Goal: Transaction & Acquisition: Purchase product/service

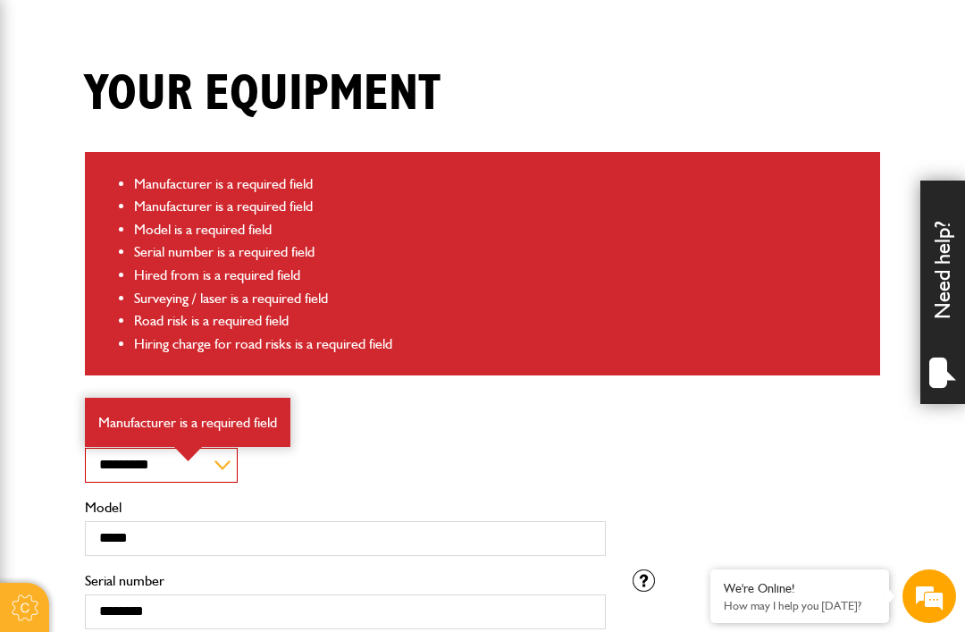
scroll to position [406, 0]
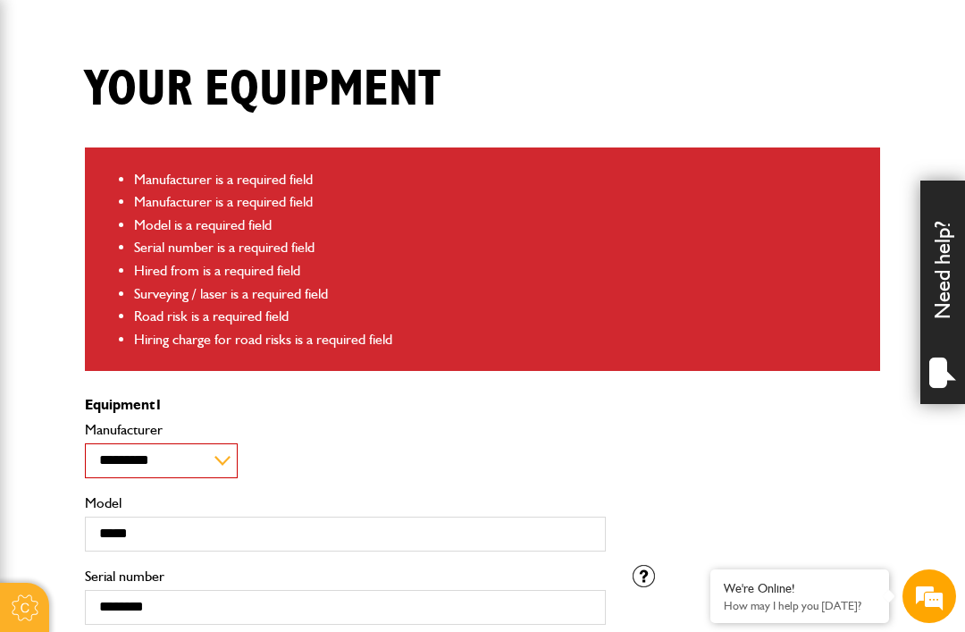
click at [215, 454] on select "**********" at bounding box center [161, 460] width 153 height 35
click at [219, 456] on select "**********" at bounding box center [161, 460] width 153 height 35
select select "**"
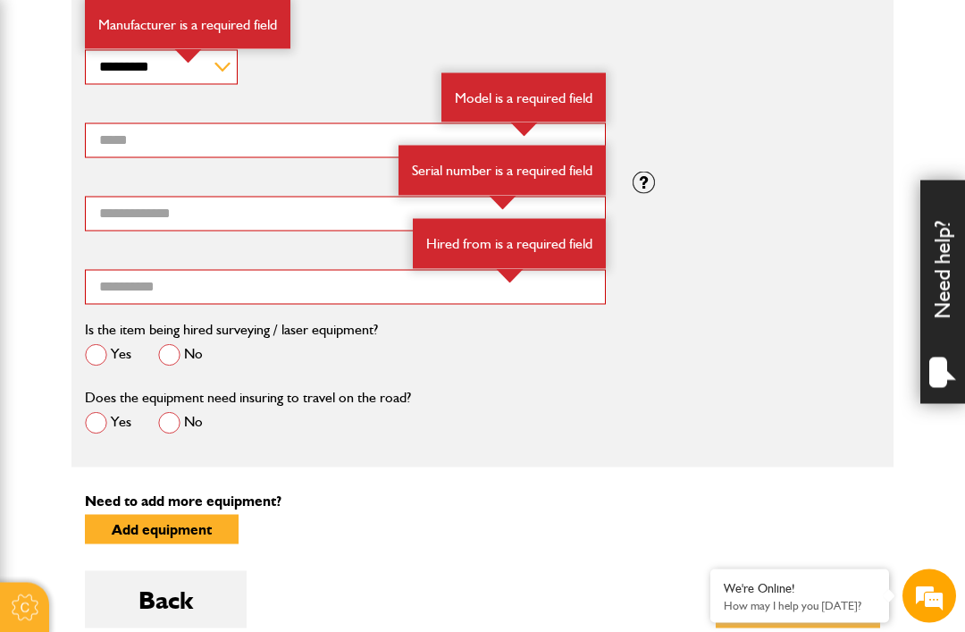
scroll to position [1316, 0]
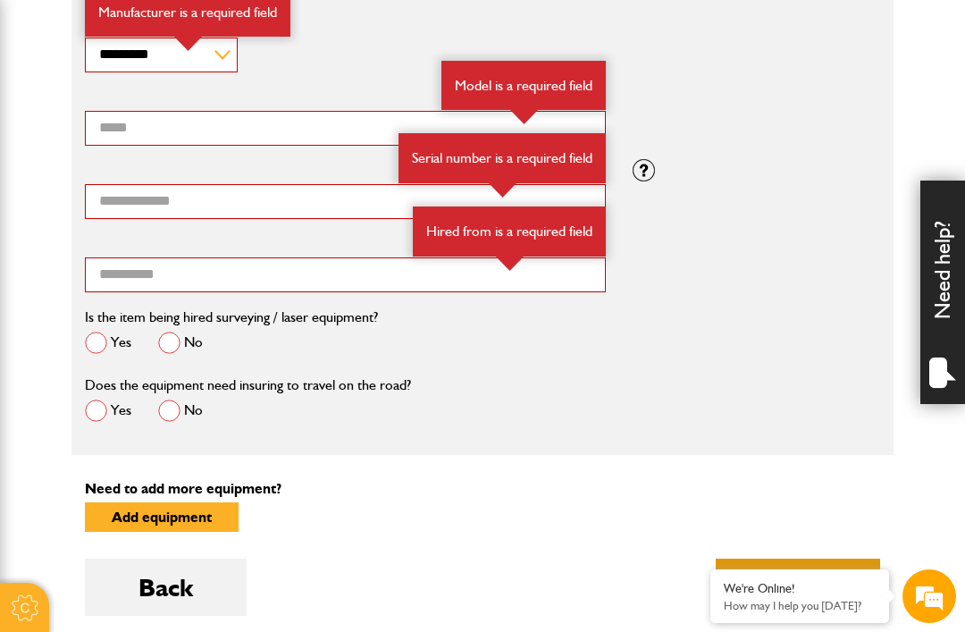
click at [796, 582] on button "Next" at bounding box center [798, 586] width 164 height 57
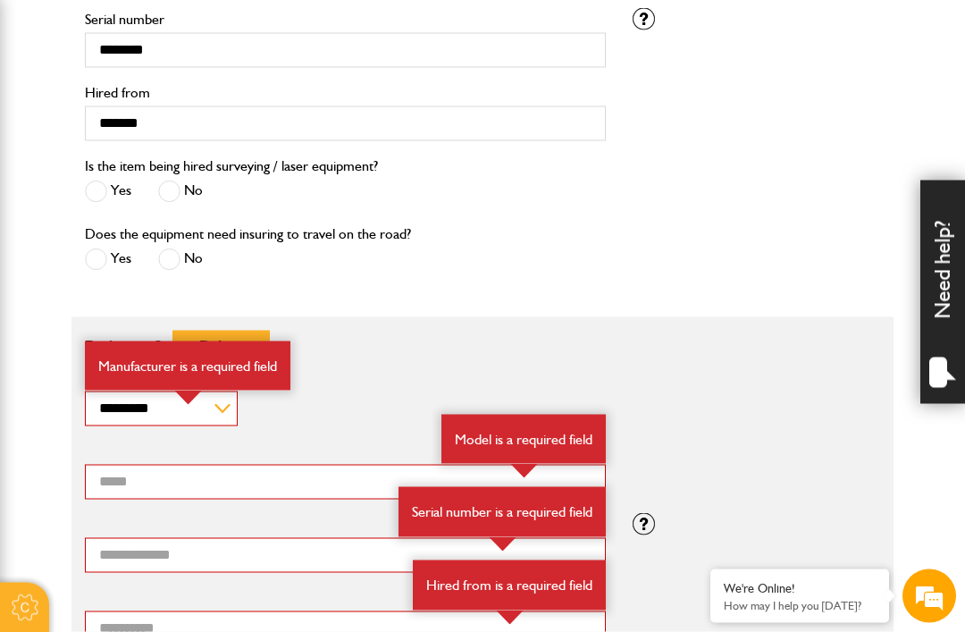
scroll to position [942, 0]
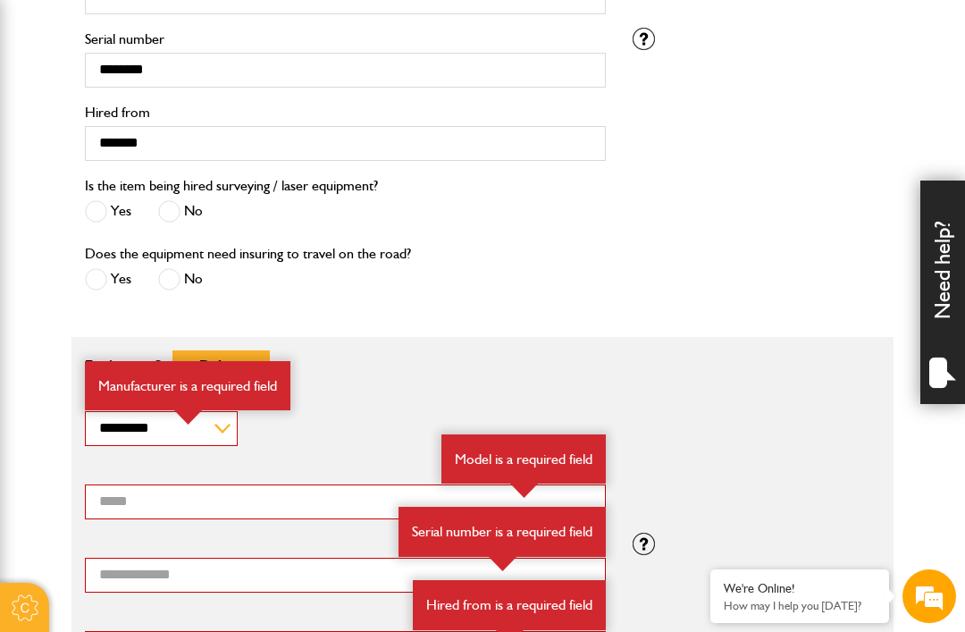
click at [326, 423] on div "**********" at bounding box center [345, 417] width 521 height 55
click at [223, 362] on button "Delete" at bounding box center [220, 364] width 97 height 29
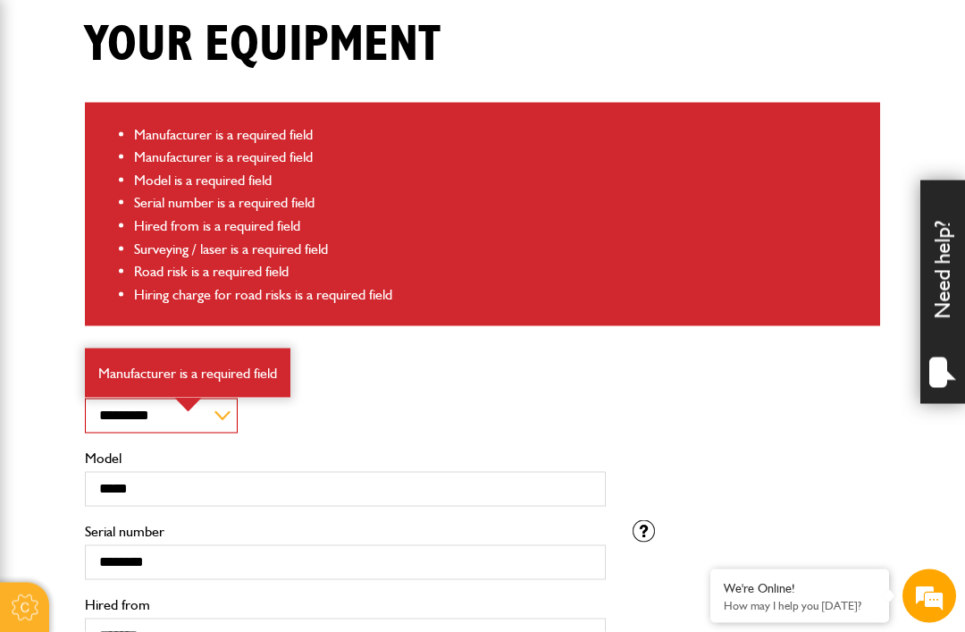
scroll to position [451, 0]
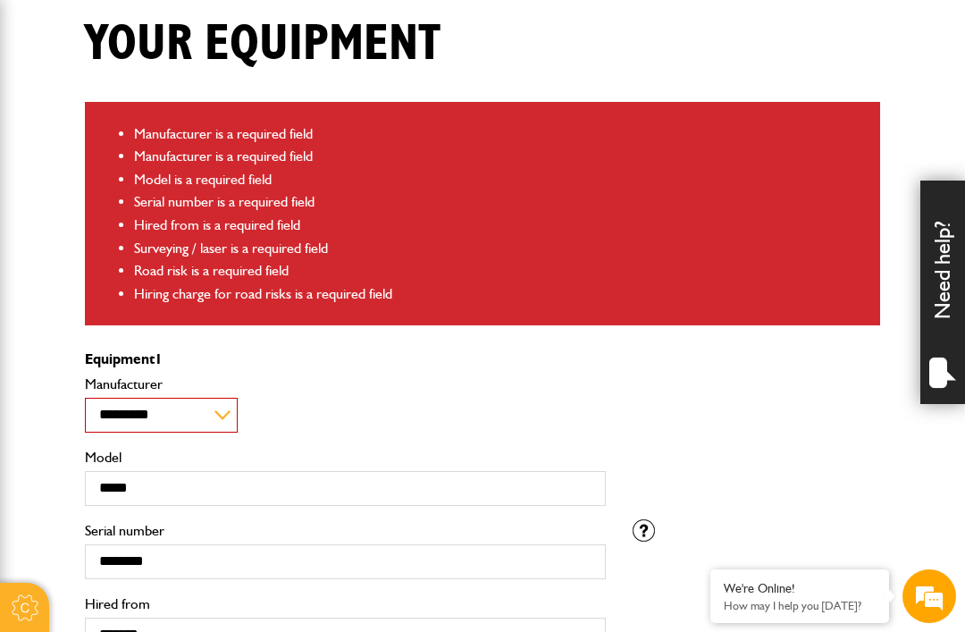
click at [222, 412] on select "**********" at bounding box center [161, 415] width 153 height 35
select select "**"
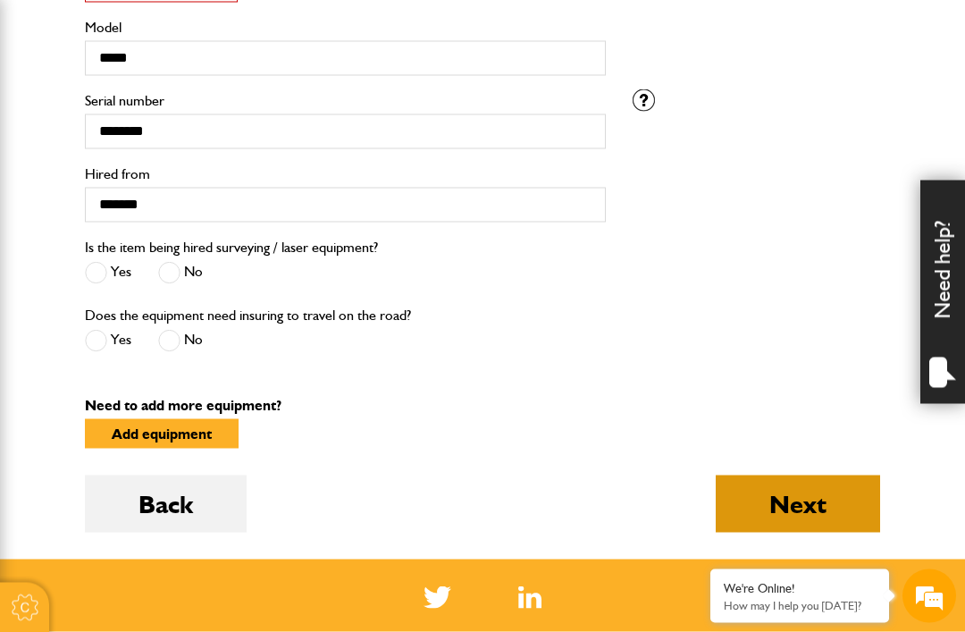
click at [792, 510] on button "Next" at bounding box center [798, 503] width 164 height 57
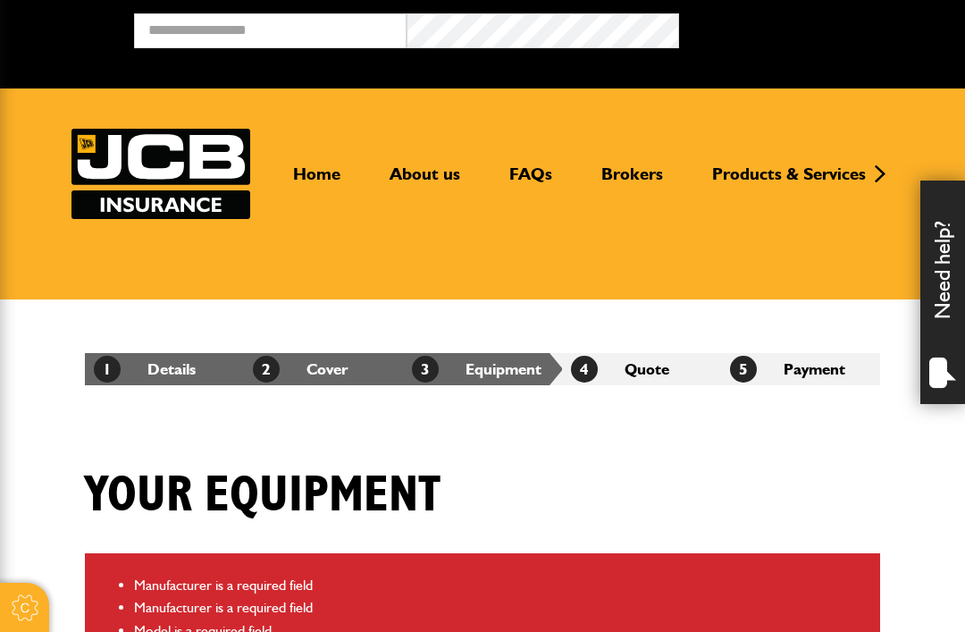
select select "**"
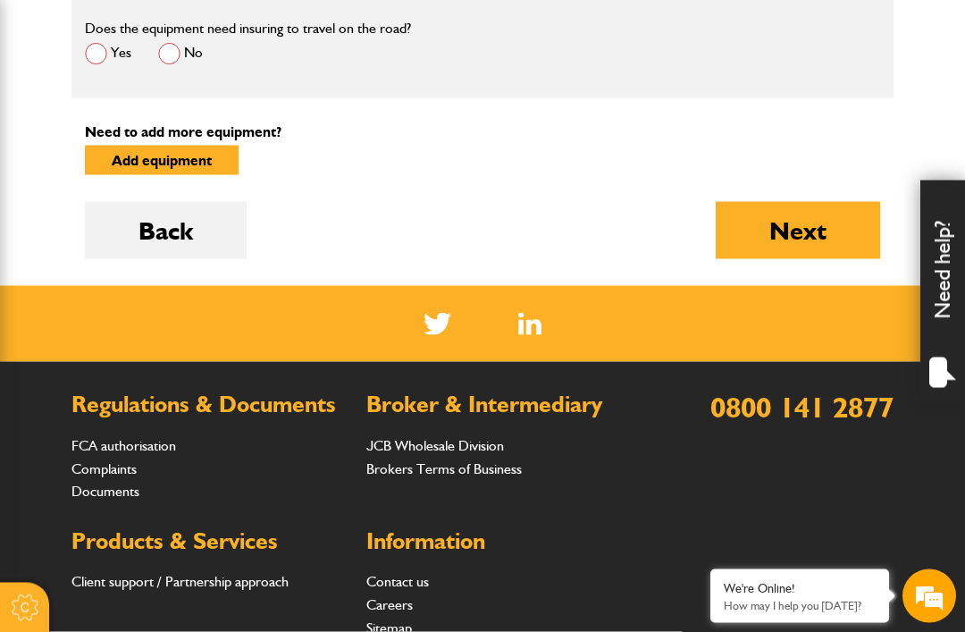
scroll to position [1674, 0]
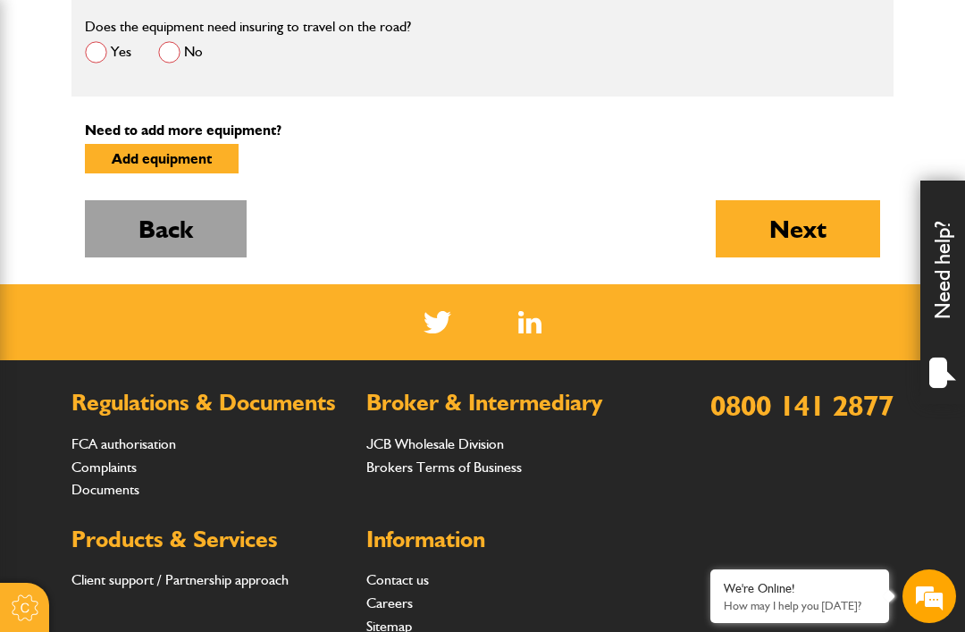
click at [181, 235] on button "Back" at bounding box center [166, 228] width 162 height 57
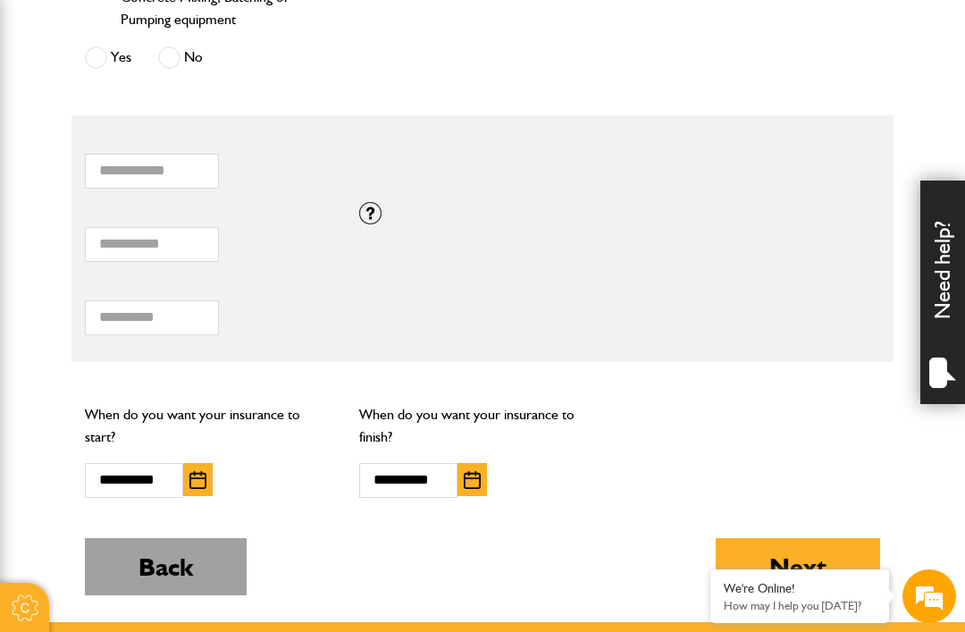
click at [201, 565] on button "Back" at bounding box center [166, 566] width 162 height 57
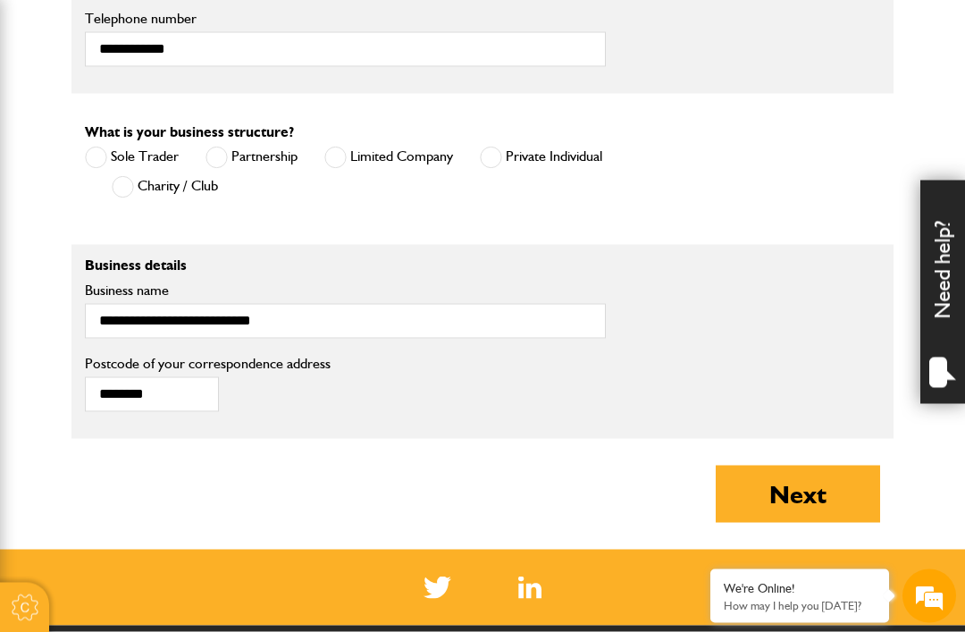
scroll to position [1200, 0]
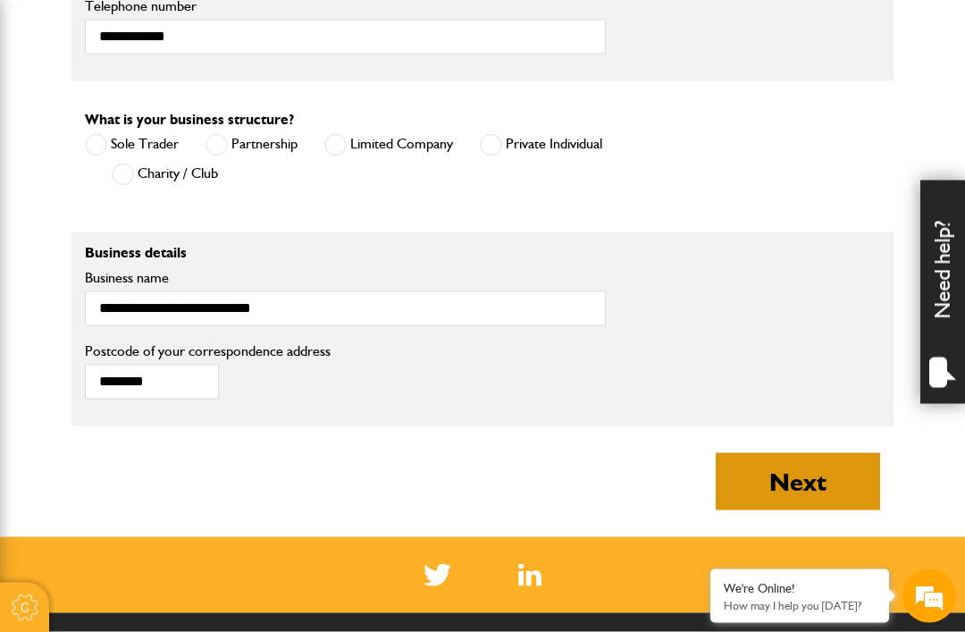
click at [786, 482] on button "Next" at bounding box center [798, 481] width 164 height 57
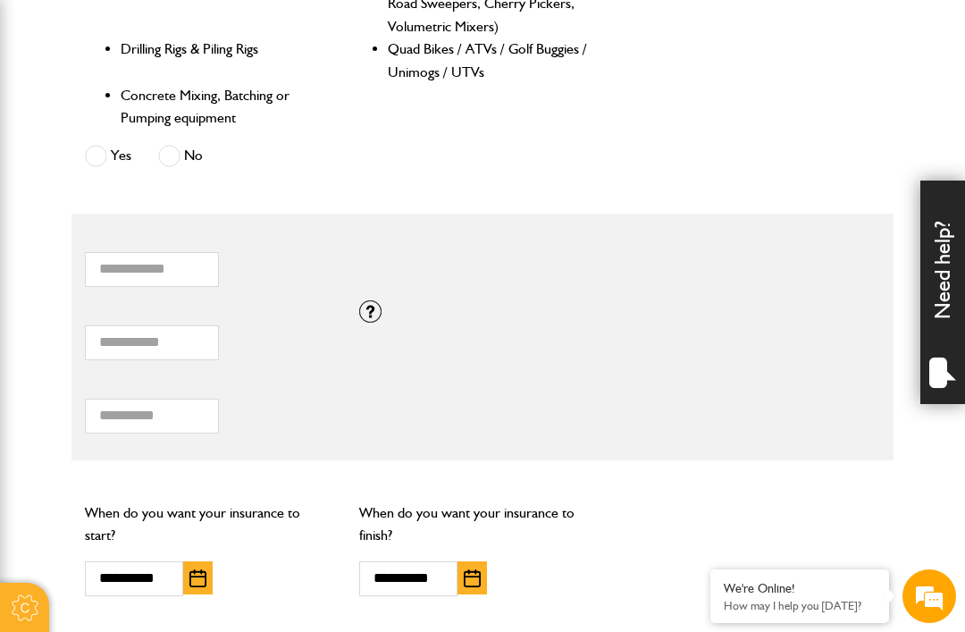
scroll to position [1167, 0]
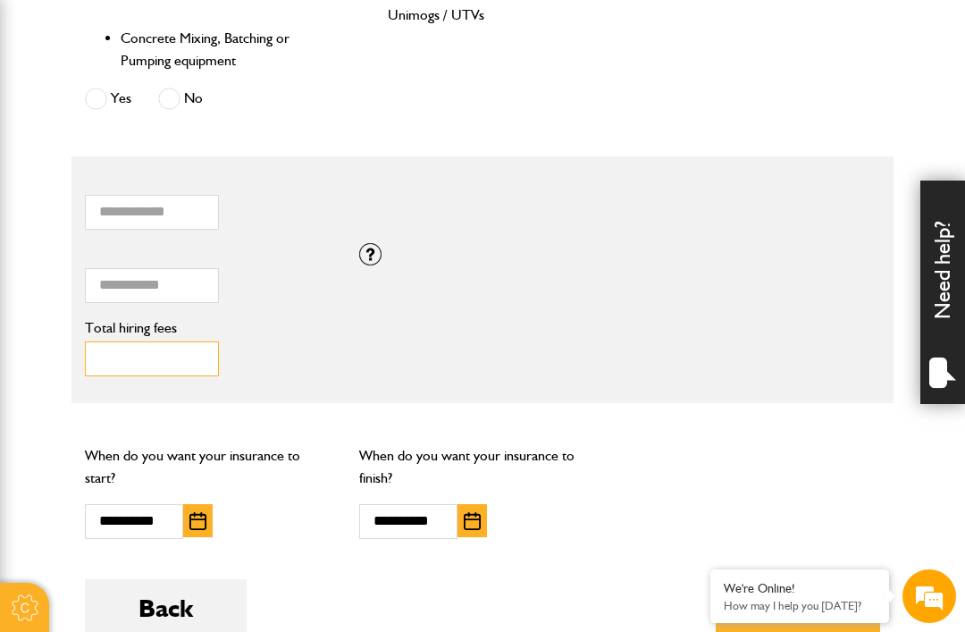
click at [162, 354] on input "****" at bounding box center [152, 358] width 134 height 35
type input "*"
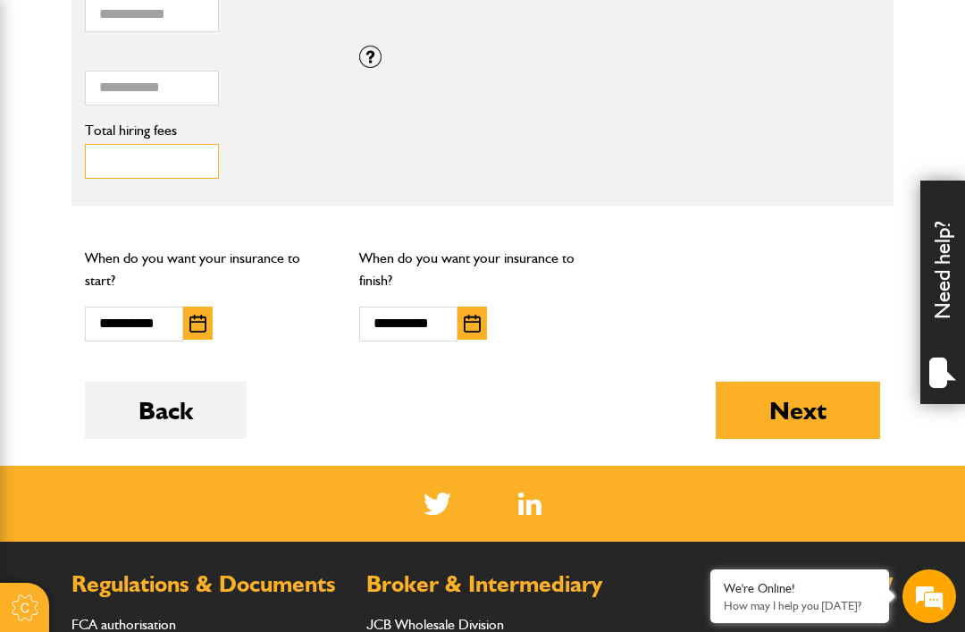
scroll to position [1360, 0]
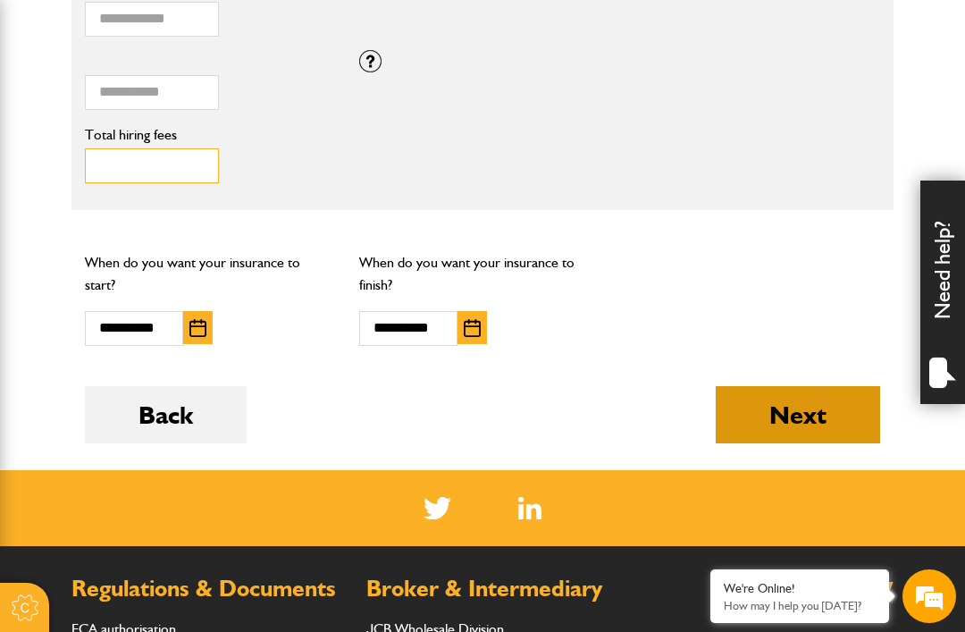
type input "***"
click at [788, 416] on button "Next" at bounding box center [798, 414] width 164 height 57
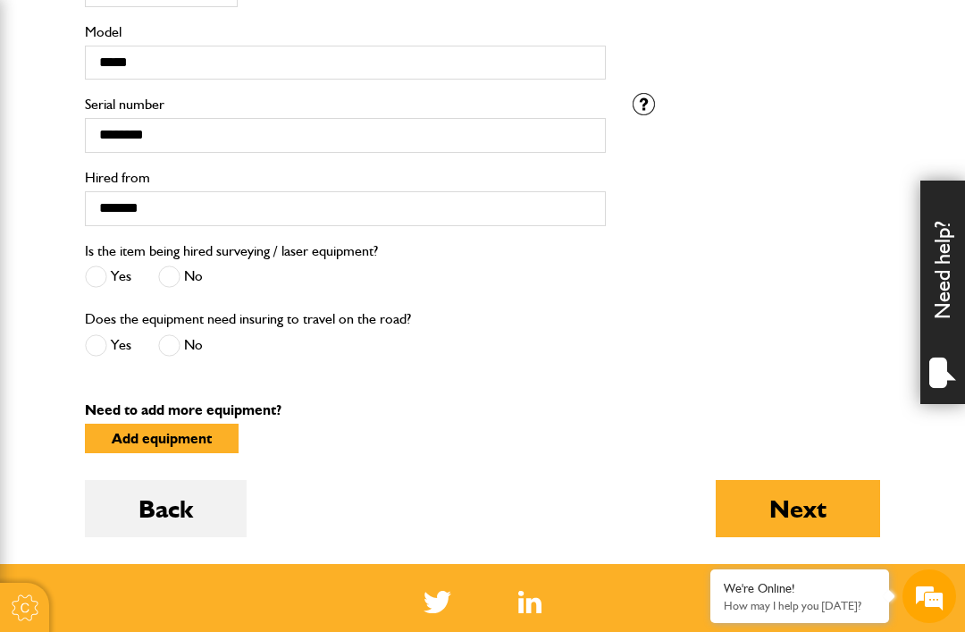
scroll to position [672, 0]
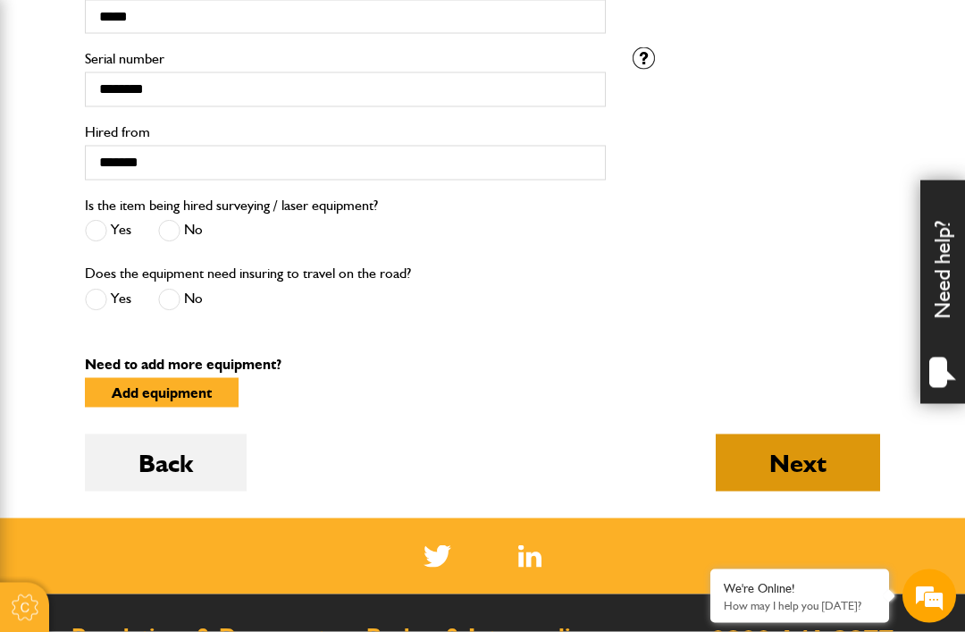
click at [792, 465] on button "Next" at bounding box center [798, 462] width 164 height 57
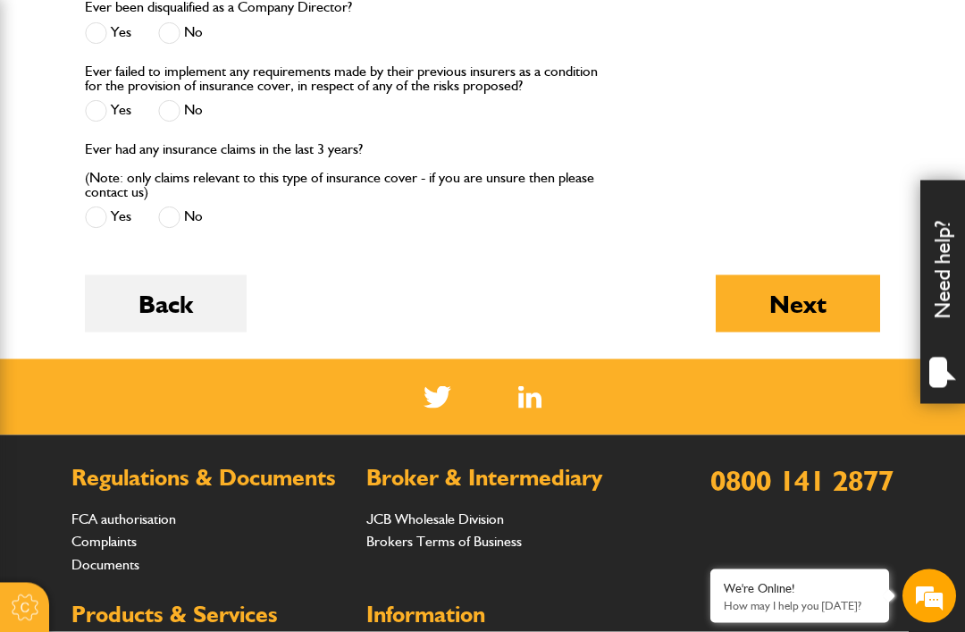
scroll to position [2405, 0]
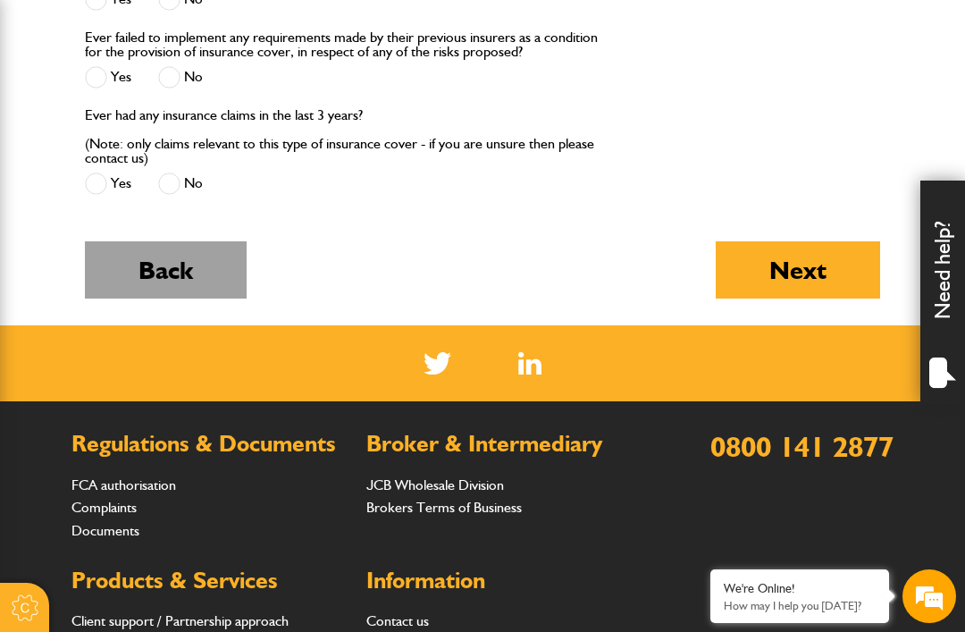
click at [176, 282] on button "Back" at bounding box center [166, 269] width 162 height 57
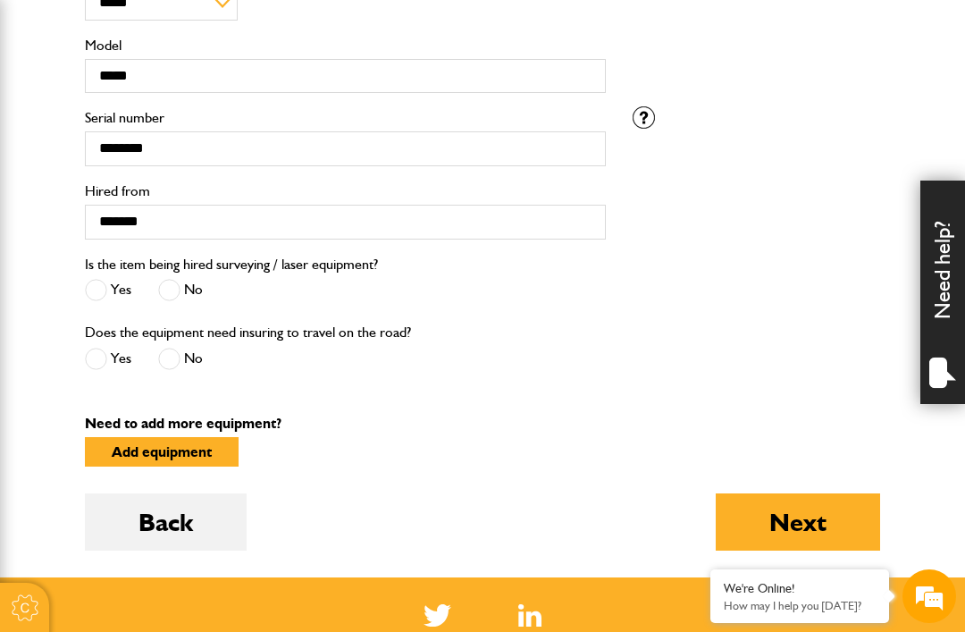
scroll to position [607, 0]
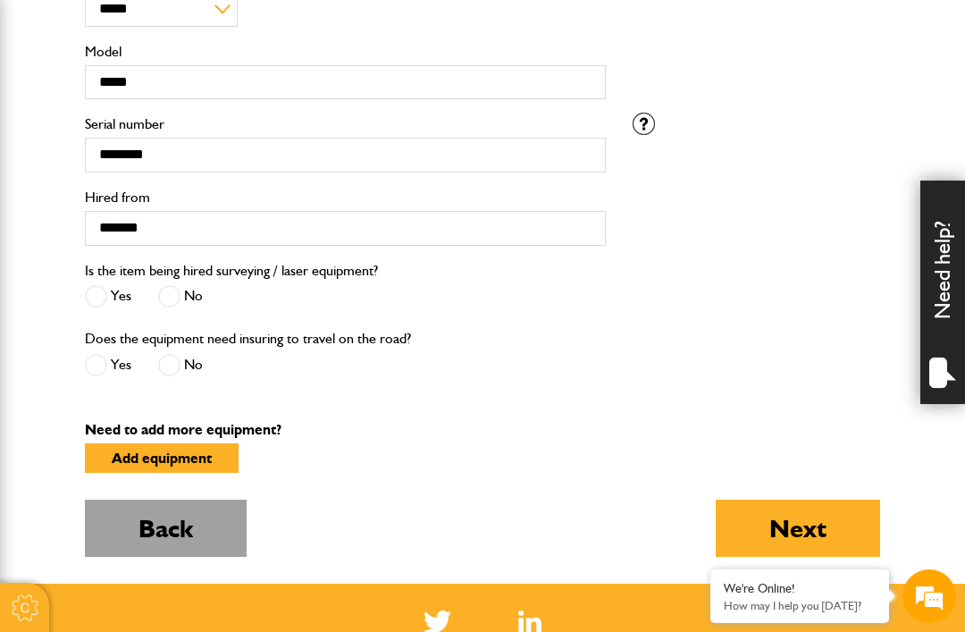
click at [175, 532] on button "Back" at bounding box center [166, 527] width 162 height 57
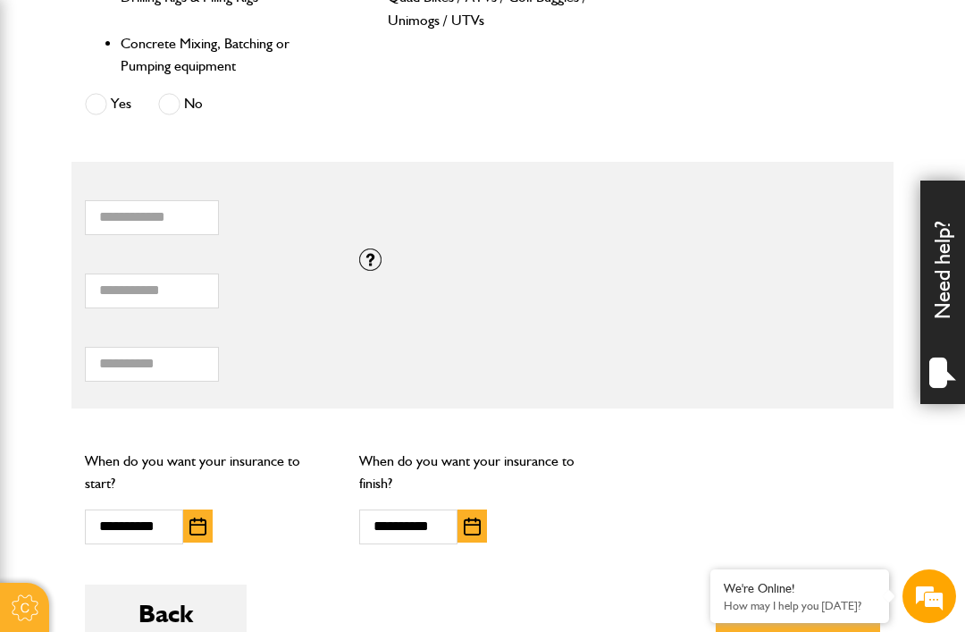
scroll to position [1293, 0]
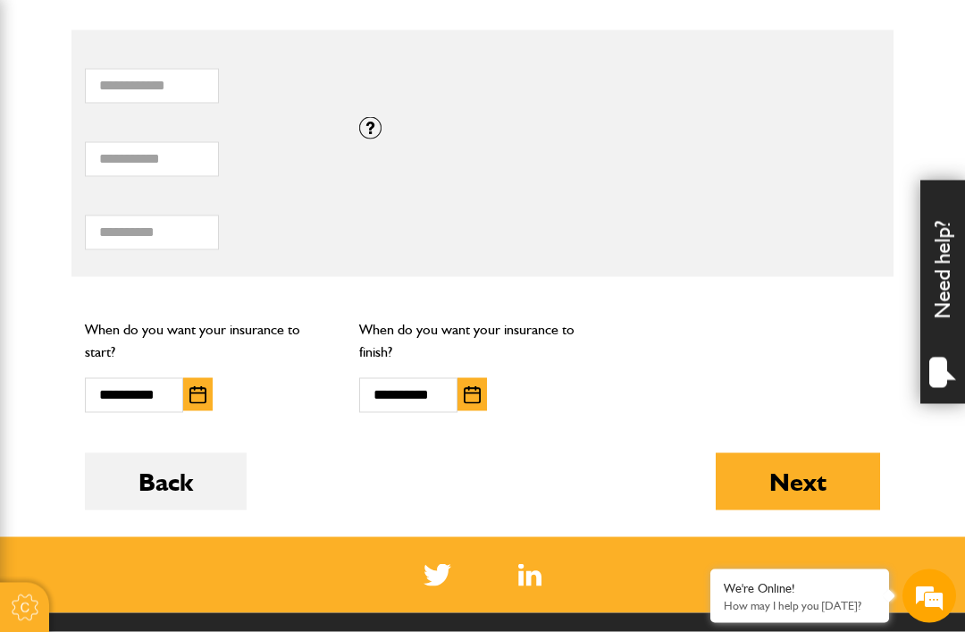
click at [477, 388] on img "button" at bounding box center [472, 395] width 17 height 18
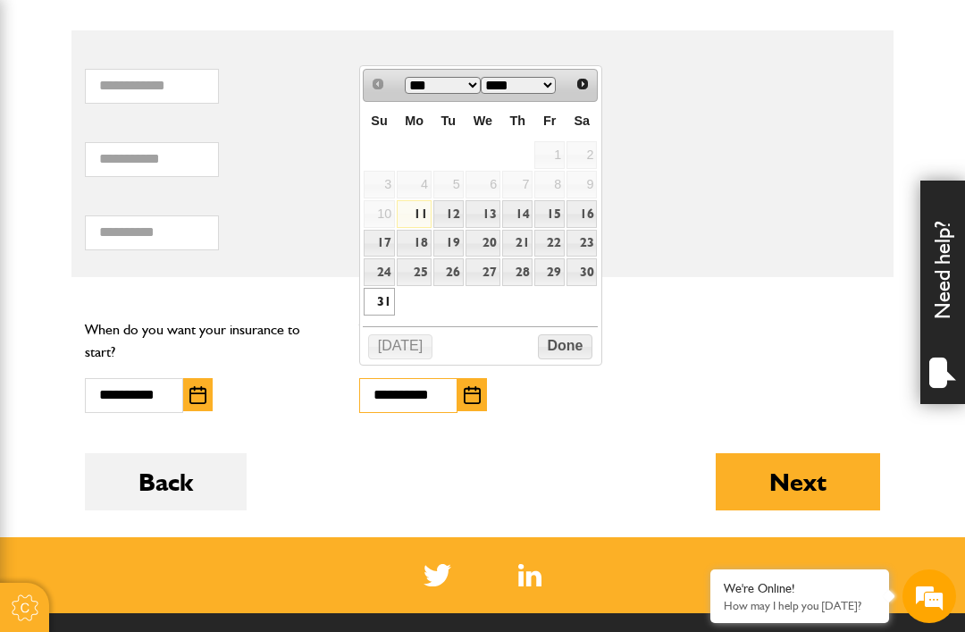
scroll to position [0, 0]
click at [434, 286] on link "26" at bounding box center [448, 272] width 30 height 28
type input "**********"
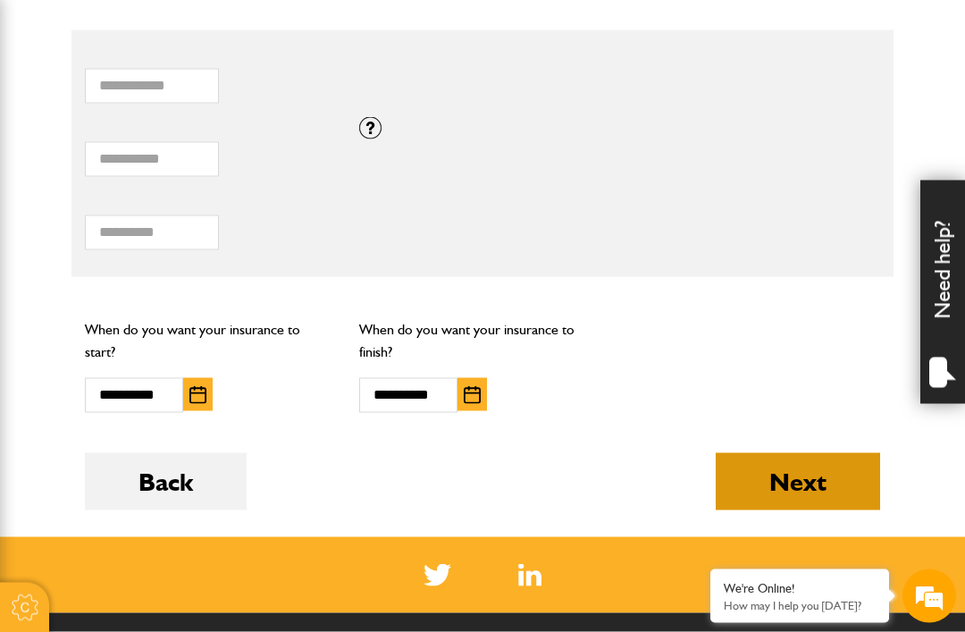
click at [766, 486] on button "Next" at bounding box center [798, 481] width 164 height 57
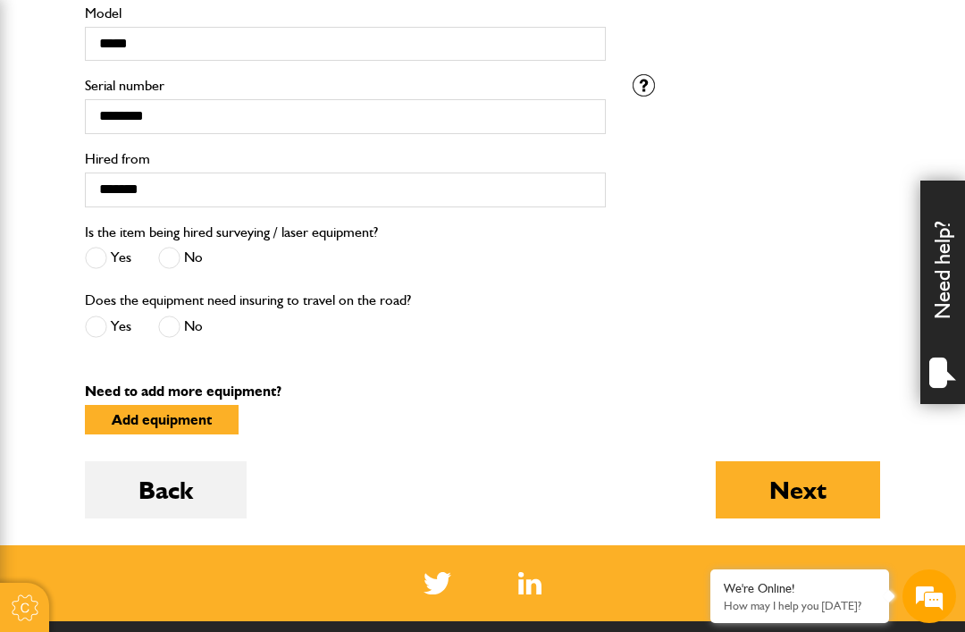
scroll to position [596, 0]
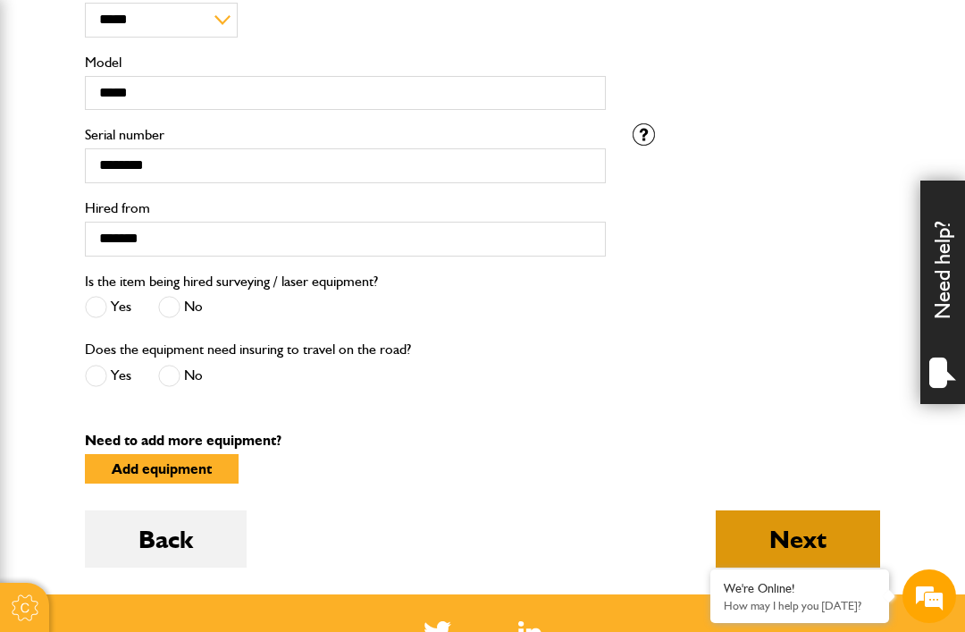
click at [775, 536] on button "Next" at bounding box center [798, 538] width 164 height 57
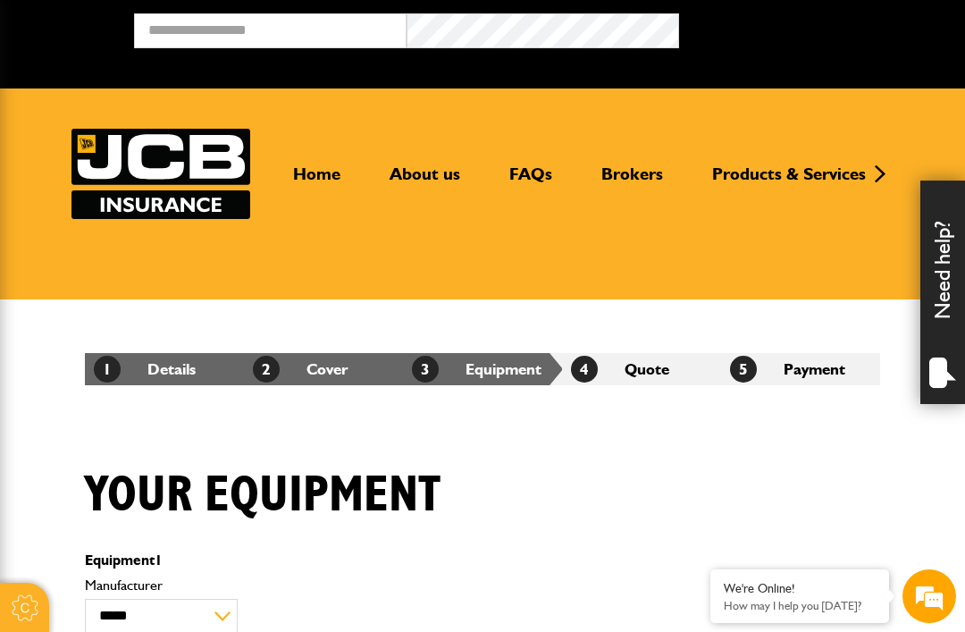
scroll to position [596, 0]
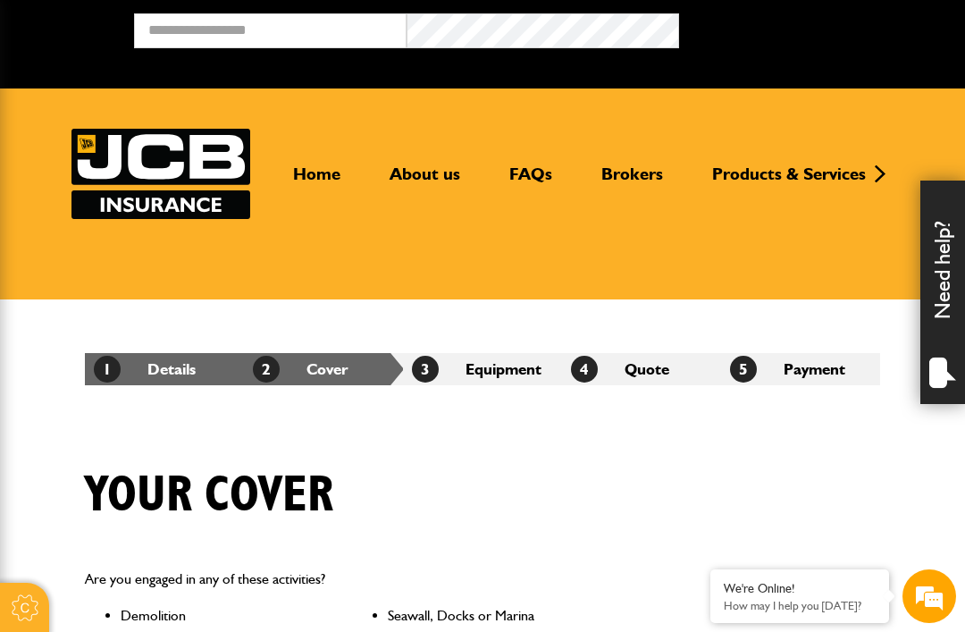
scroll to position [1351, 0]
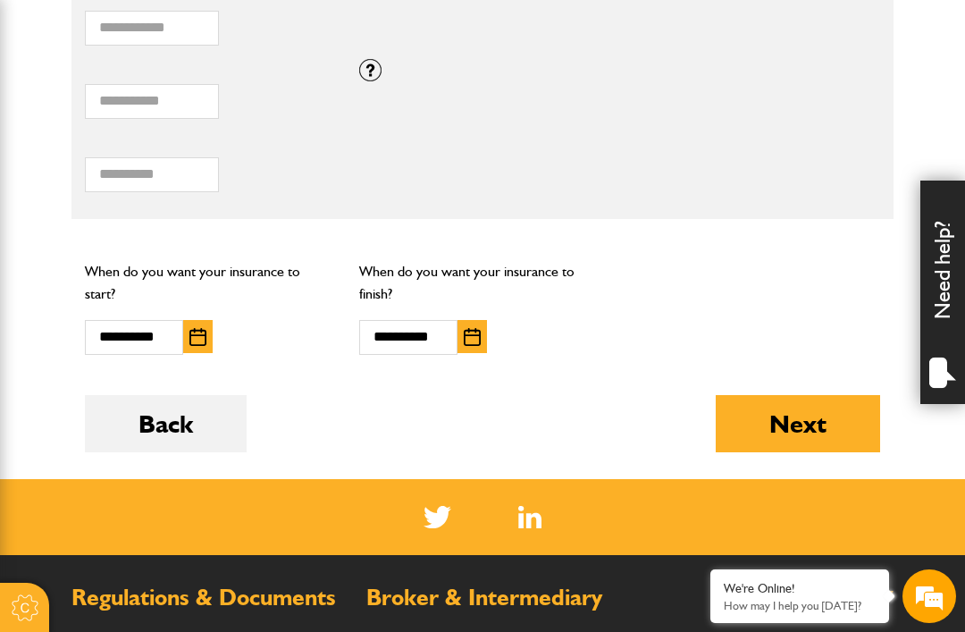
click at [468, 336] on img "button" at bounding box center [472, 337] width 17 height 18
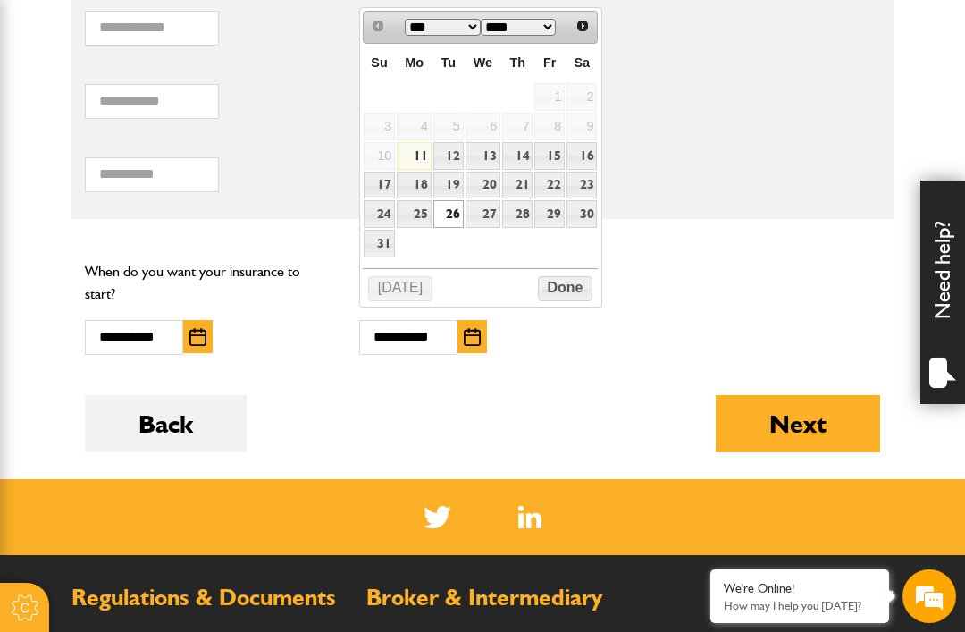
click at [381, 251] on link "31" at bounding box center [379, 244] width 31 height 28
type input "**********"
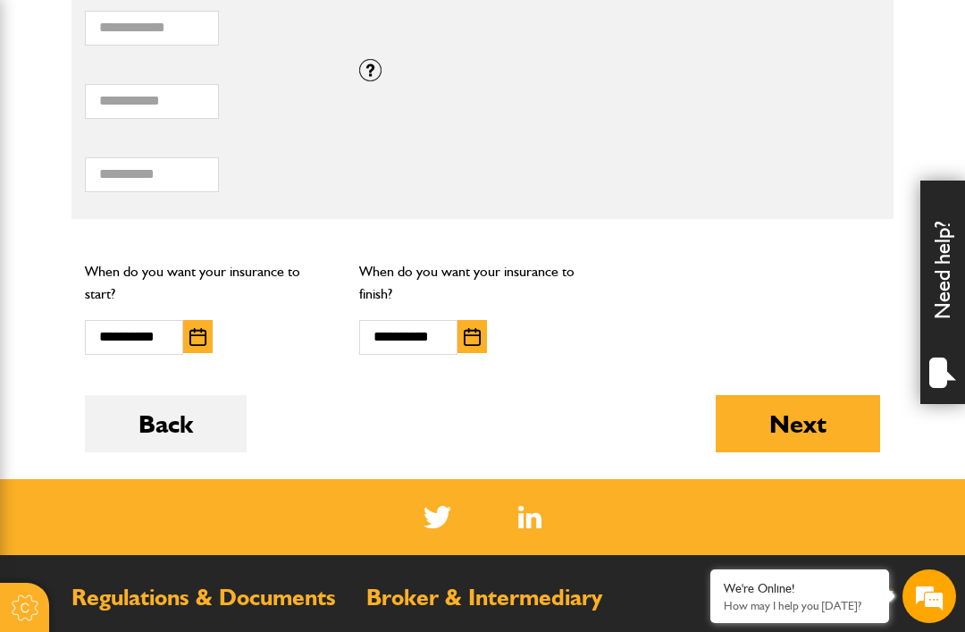
click at [475, 336] on img "button" at bounding box center [472, 337] width 17 height 18
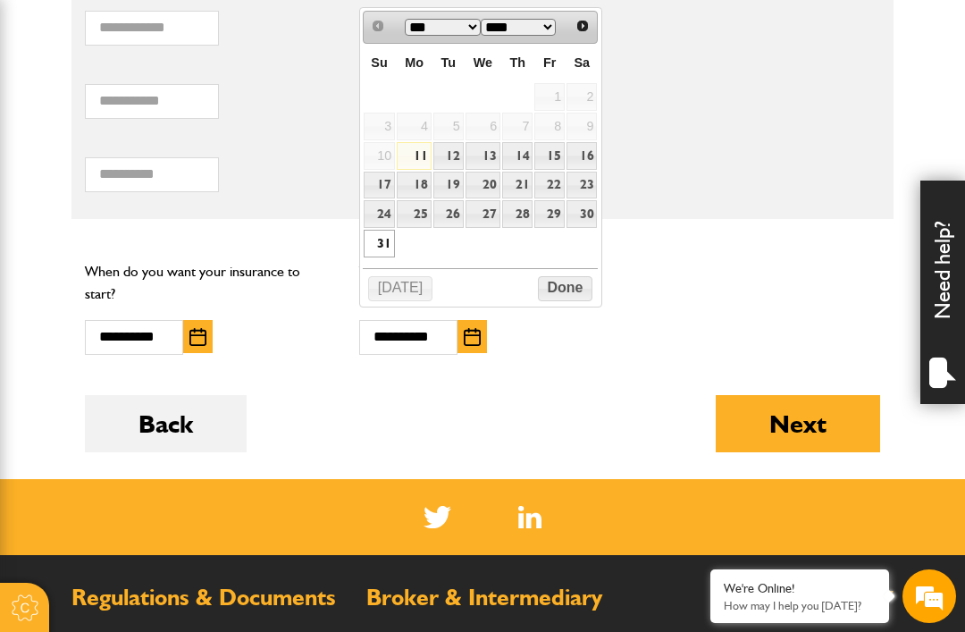
click at [477, 416] on div "Back Next" at bounding box center [482, 437] width 795 height 84
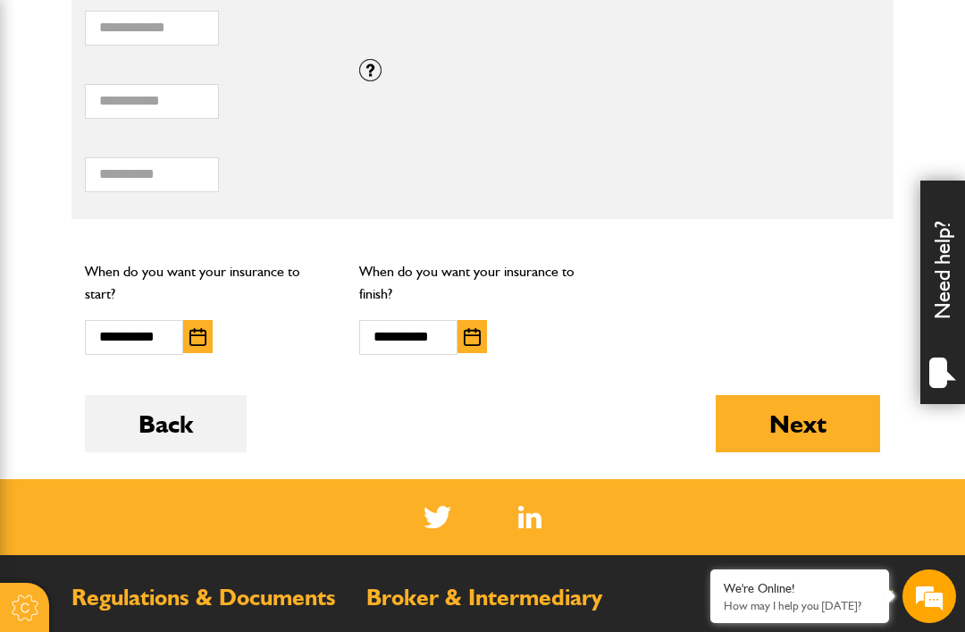
scroll to position [0, 0]
click at [205, 335] on img "button" at bounding box center [197, 337] width 17 height 18
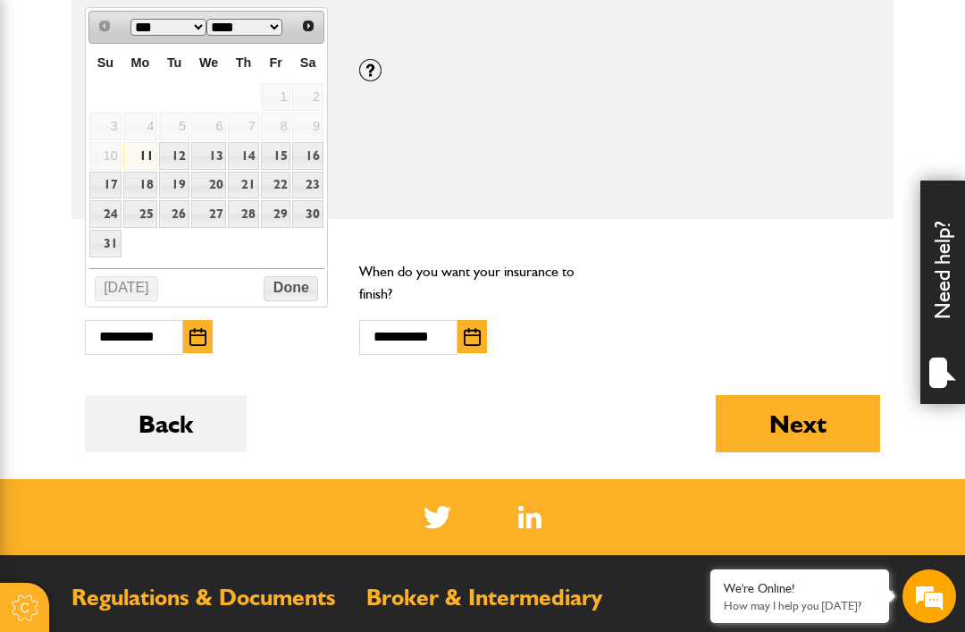
click at [175, 163] on link "12" at bounding box center [174, 156] width 30 height 28
type input "**********"
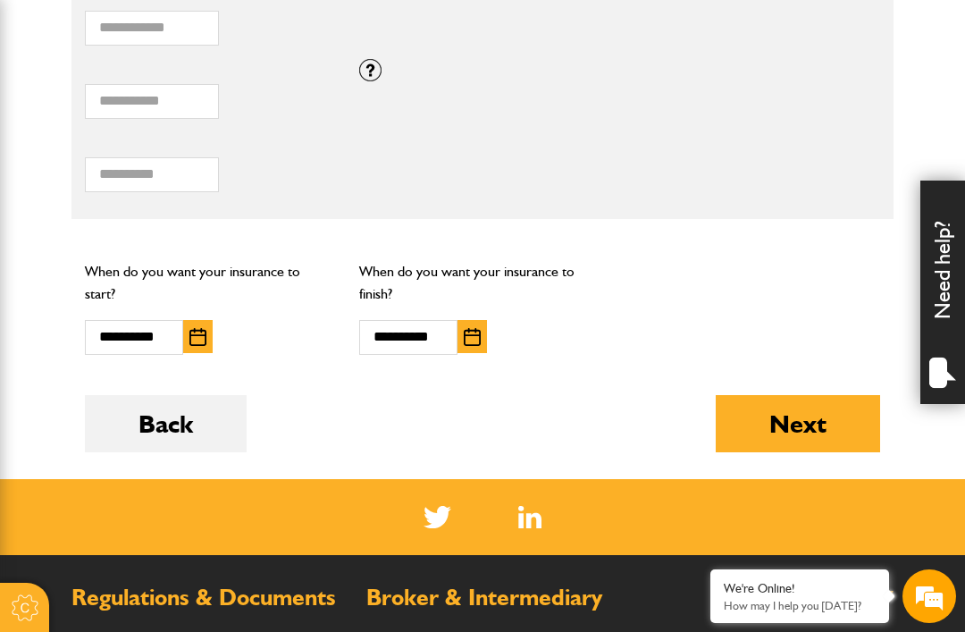
click at [477, 336] on img "button" at bounding box center [472, 337] width 17 height 18
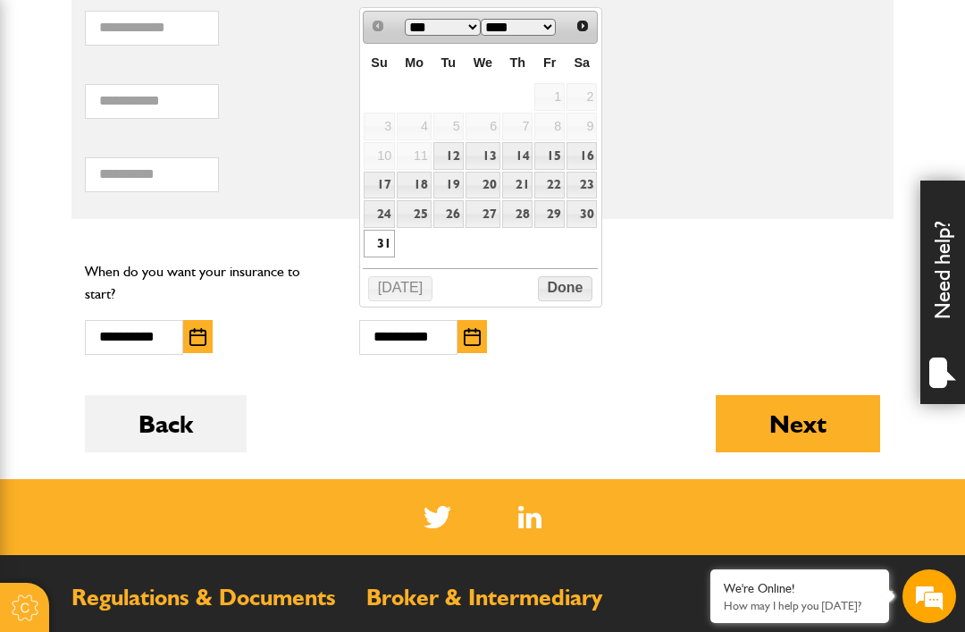
click at [452, 224] on link "26" at bounding box center [448, 214] width 30 height 28
type input "**********"
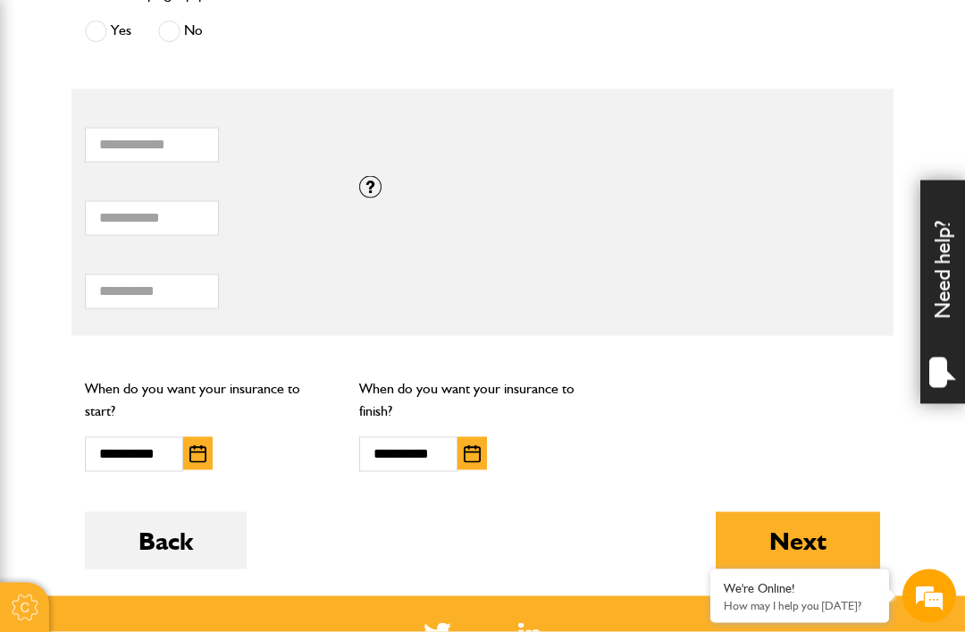
scroll to position [1274, 0]
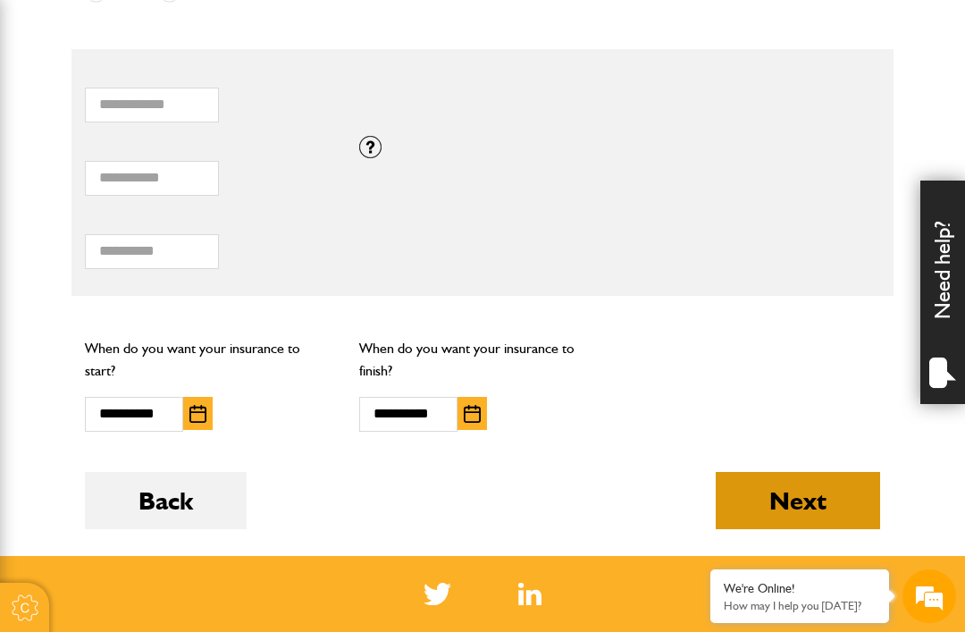
click at [767, 498] on button "Next" at bounding box center [798, 500] width 164 height 57
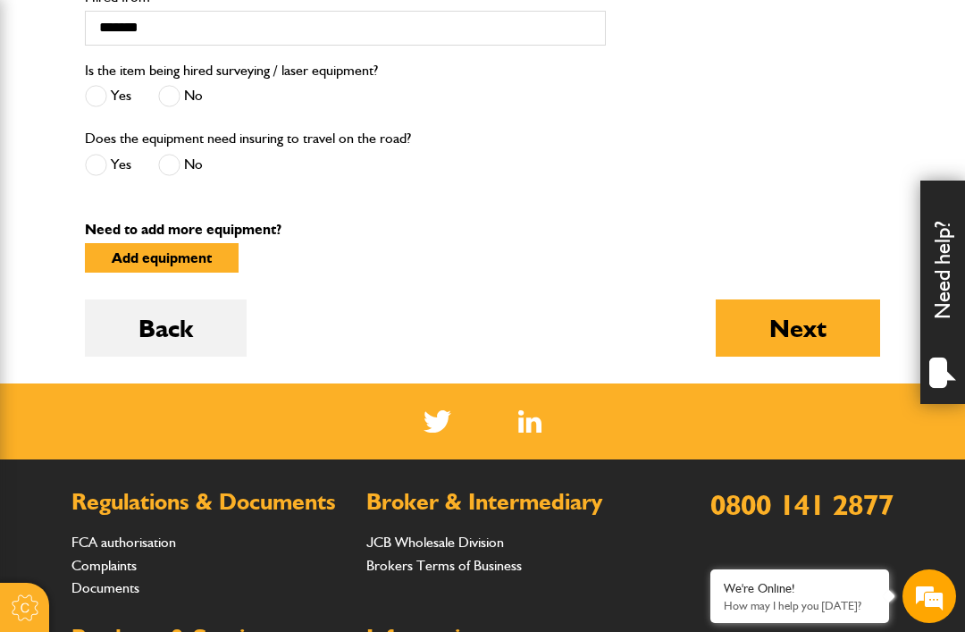
scroll to position [661, 0]
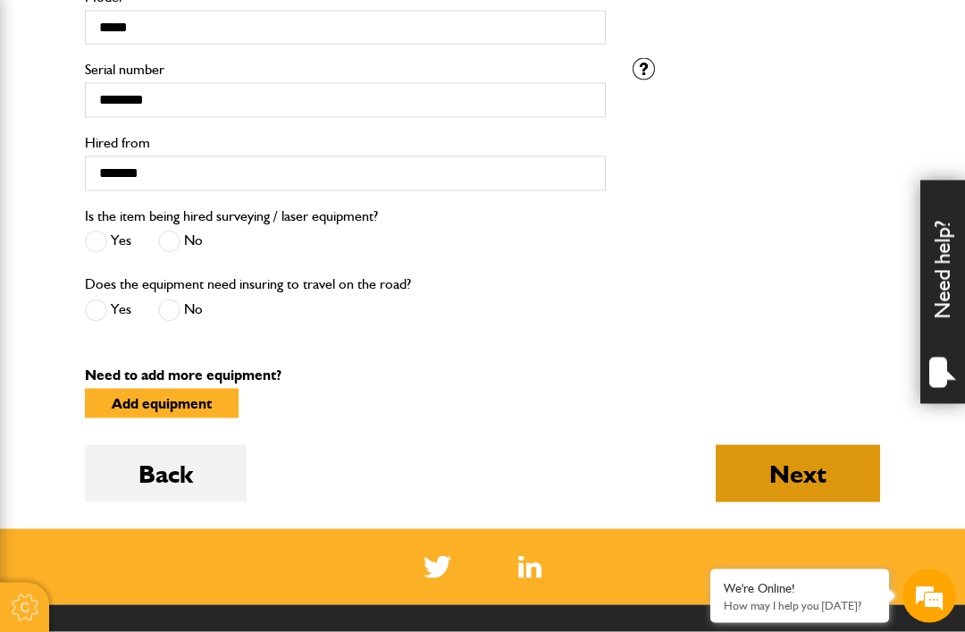
click at [789, 483] on button "Next" at bounding box center [798, 473] width 164 height 57
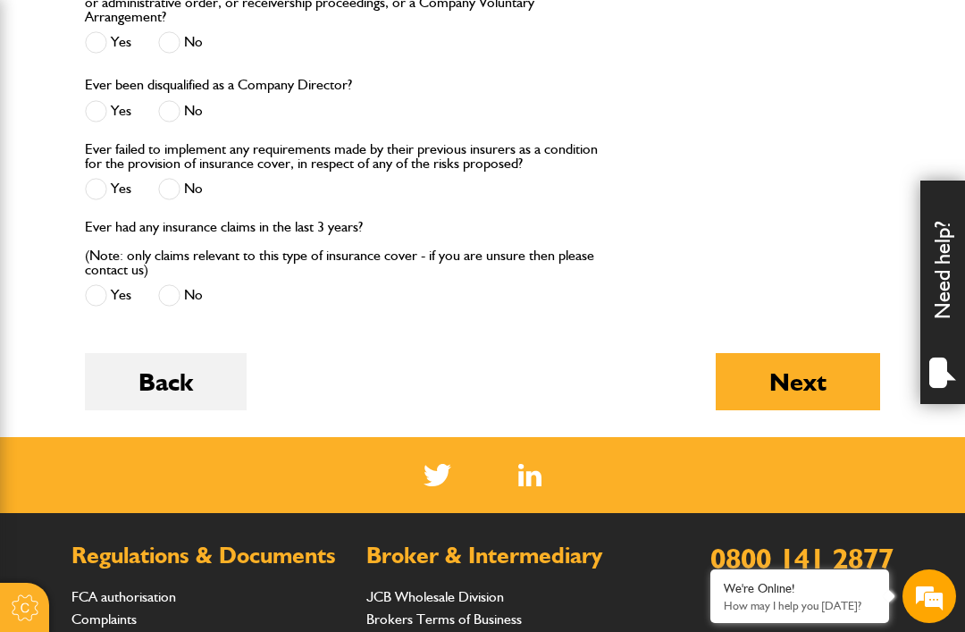
scroll to position [2225, 0]
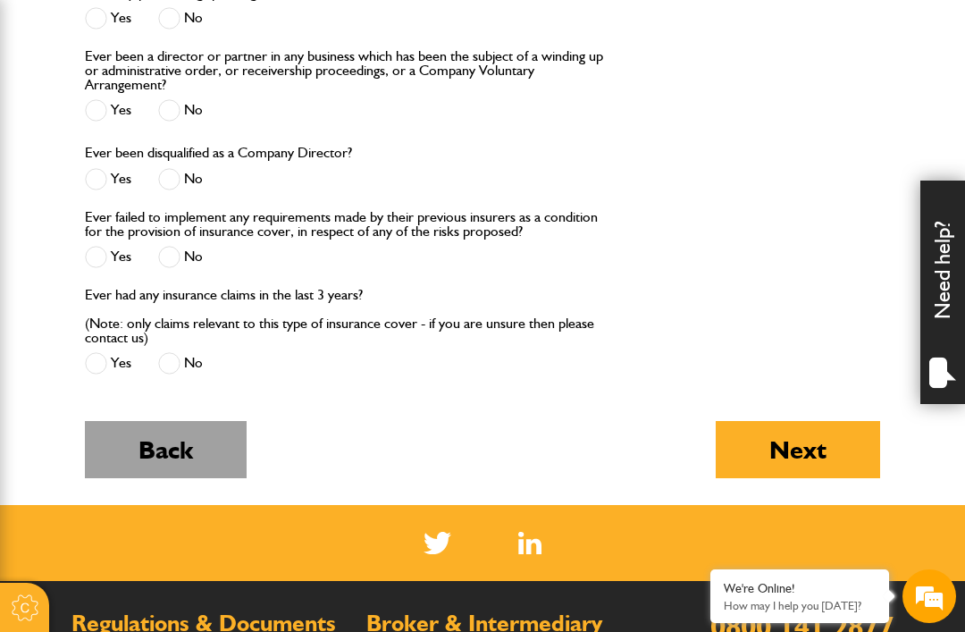
click at [146, 472] on button "Back" at bounding box center [166, 449] width 162 height 57
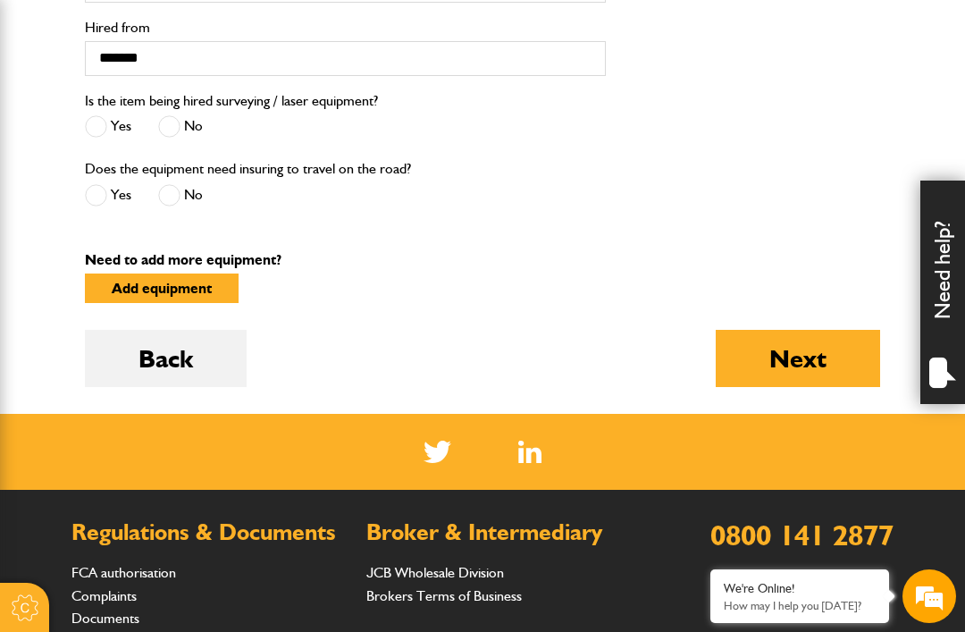
scroll to position [738, 0]
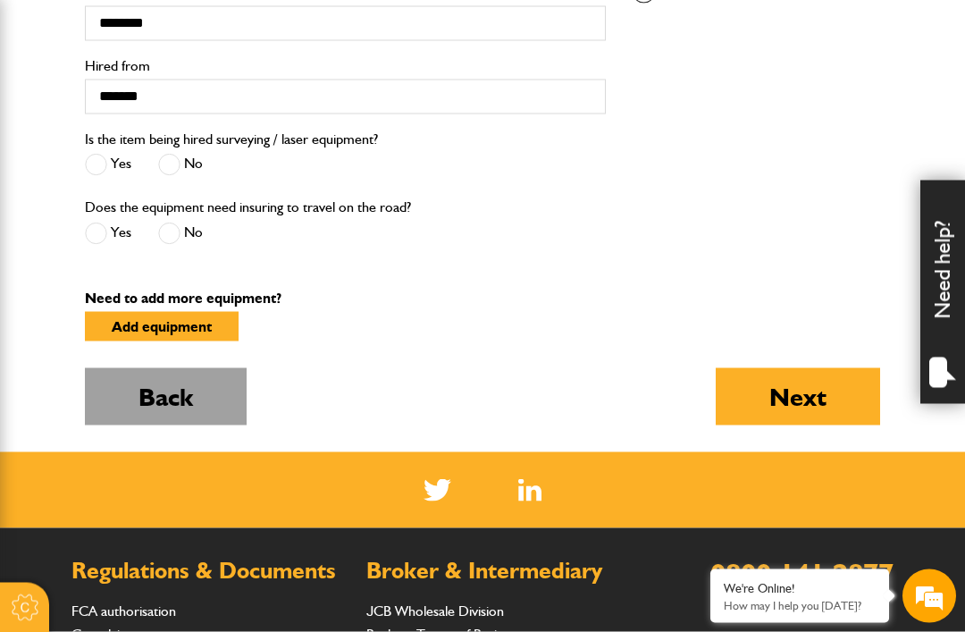
click at [182, 398] on button "Back" at bounding box center [166, 396] width 162 height 57
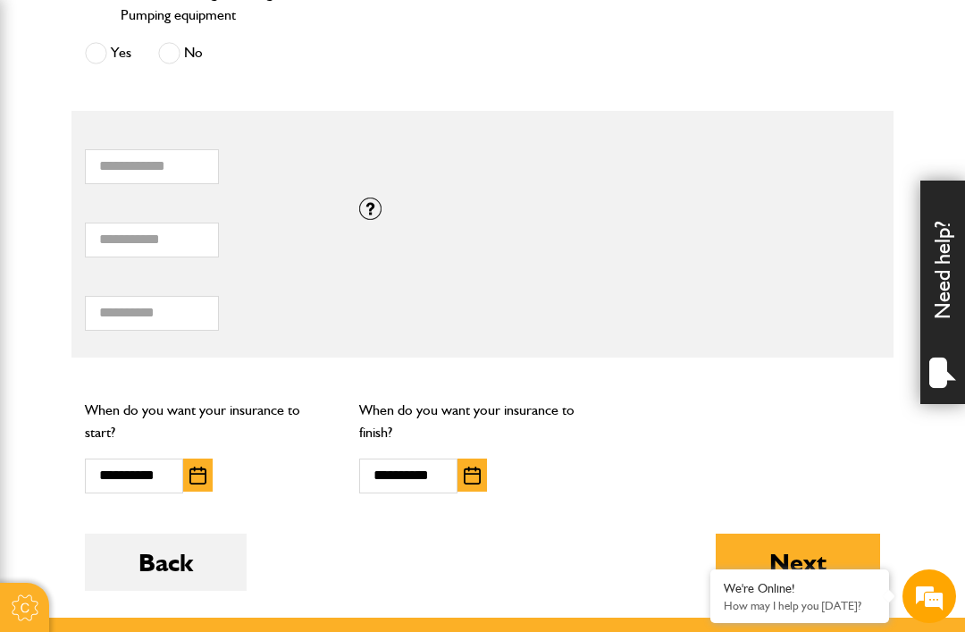
scroll to position [1229, 0]
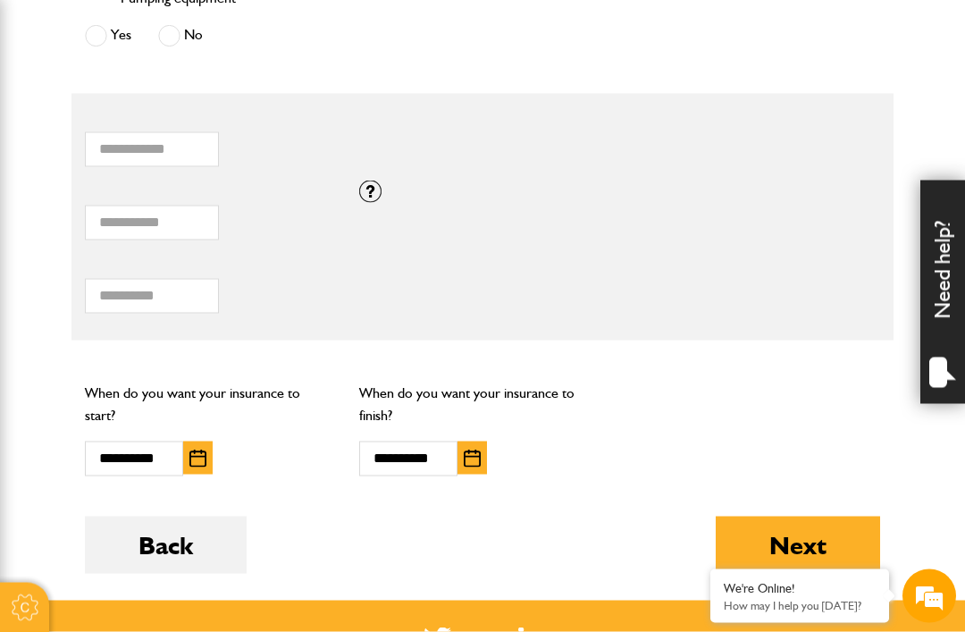
click at [204, 458] on img "button" at bounding box center [197, 458] width 17 height 18
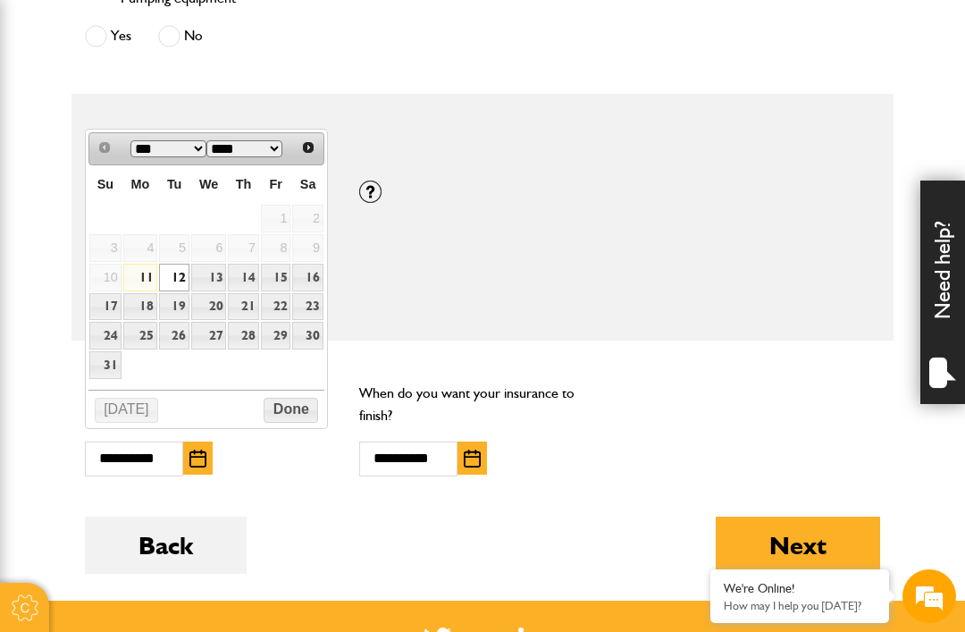
click at [140, 281] on link "11" at bounding box center [140, 278] width 35 height 28
type input "**********"
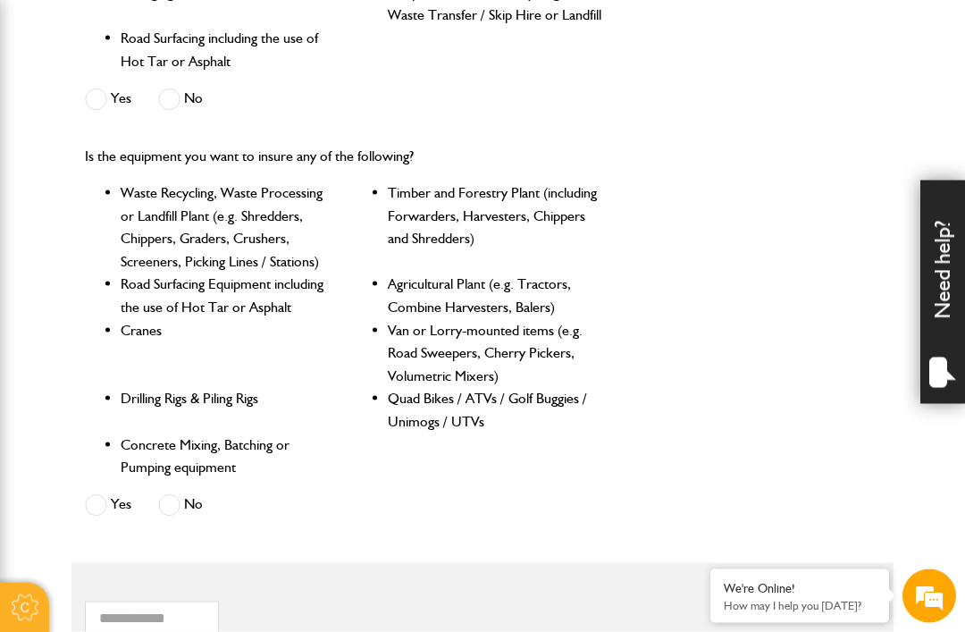
scroll to position [798, 0]
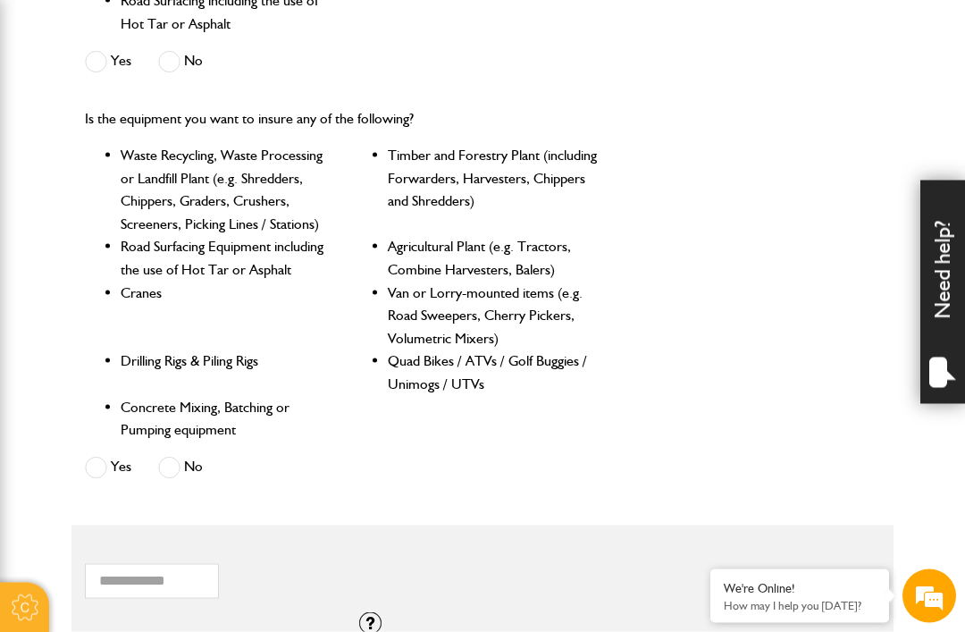
click at [103, 467] on span at bounding box center [96, 468] width 22 height 22
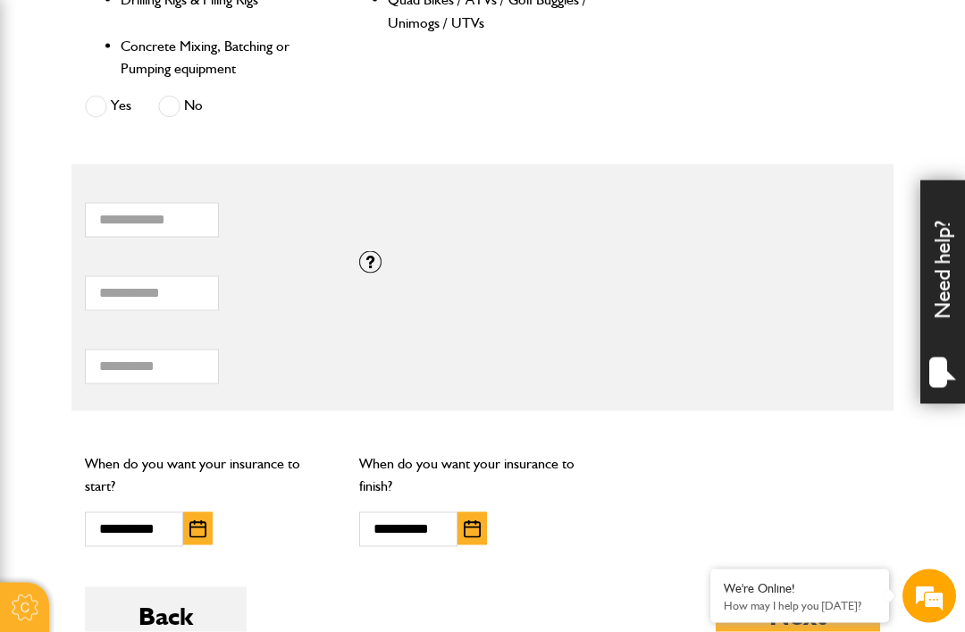
scroll to position [1163, 0]
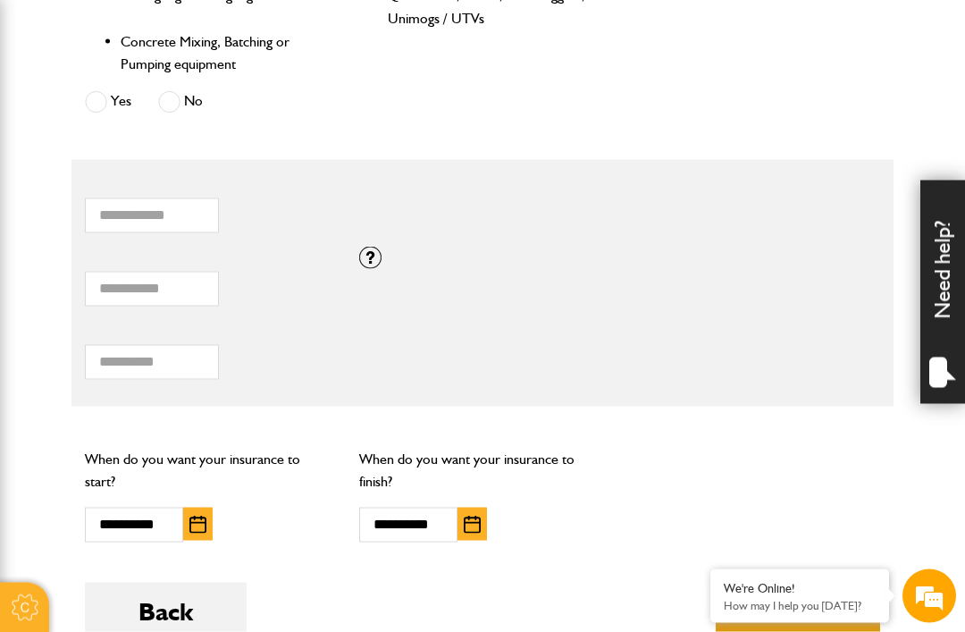
click at [792, 599] on button "Next" at bounding box center [798, 610] width 164 height 57
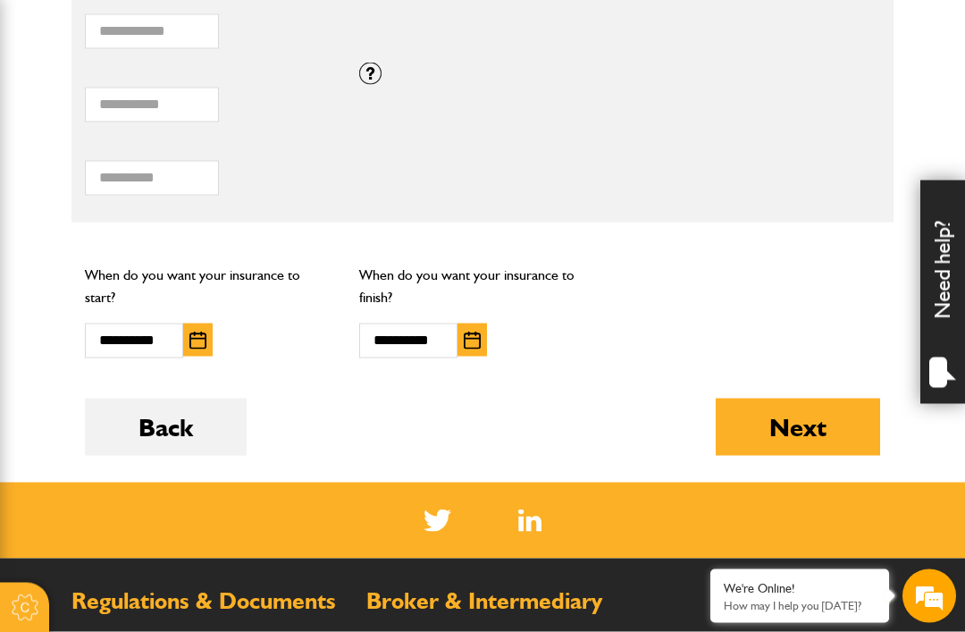
scroll to position [1468, 0]
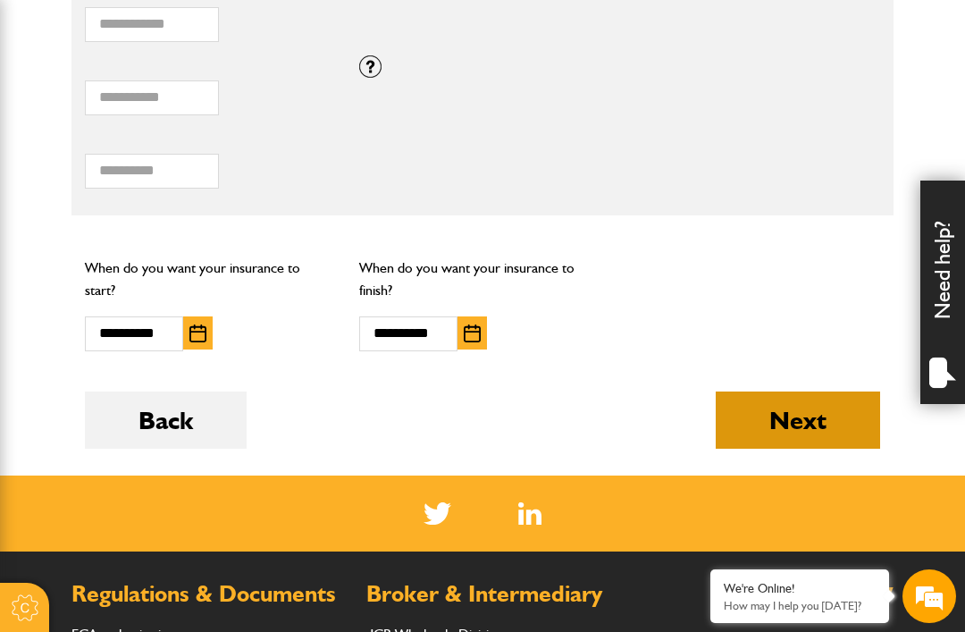
click at [792, 409] on button "Next" at bounding box center [798, 419] width 164 height 57
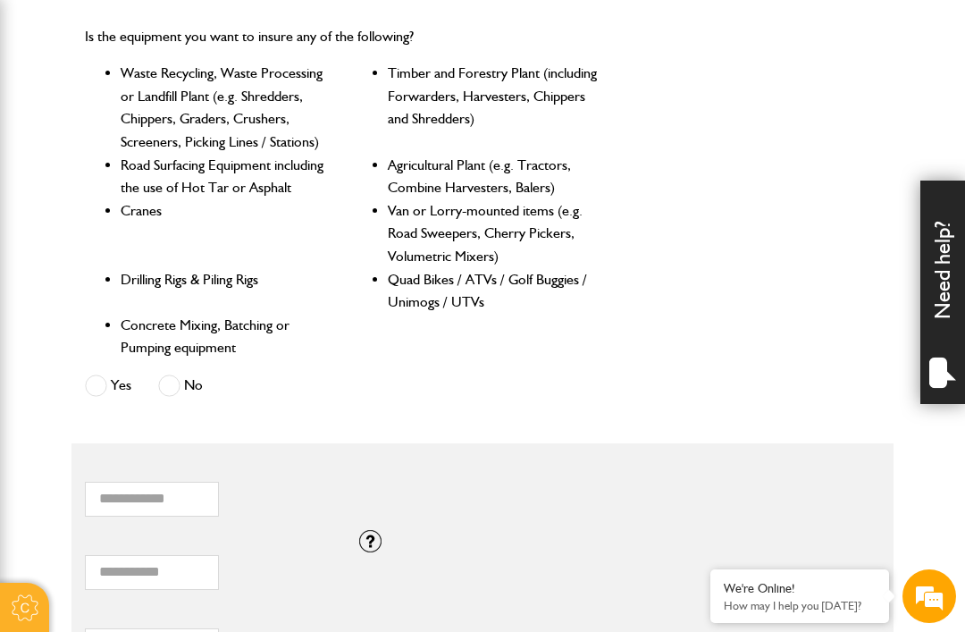
scroll to position [1000, 0]
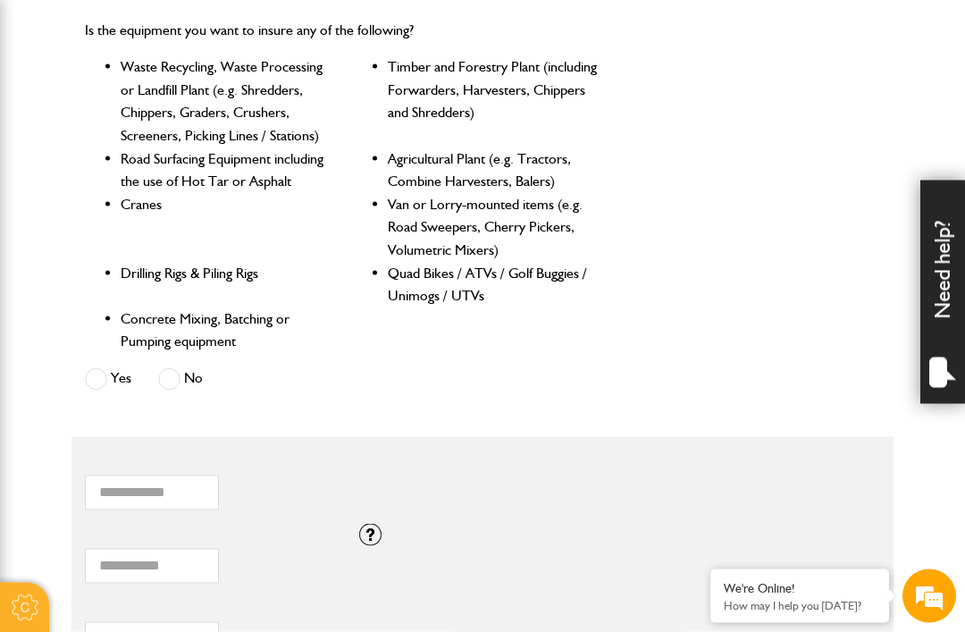
click at [164, 377] on span at bounding box center [169, 379] width 22 height 22
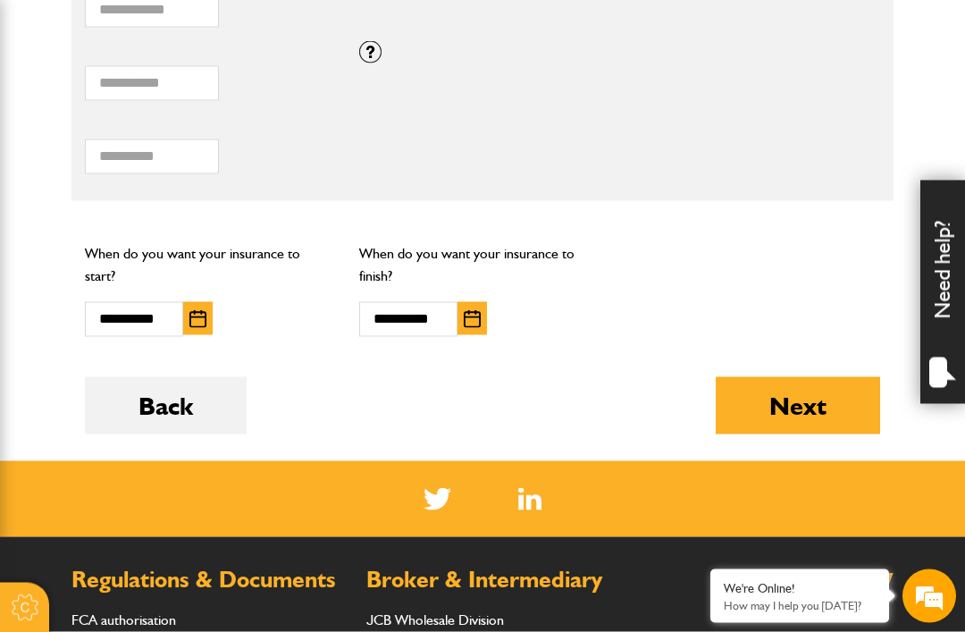
scroll to position [1522, 0]
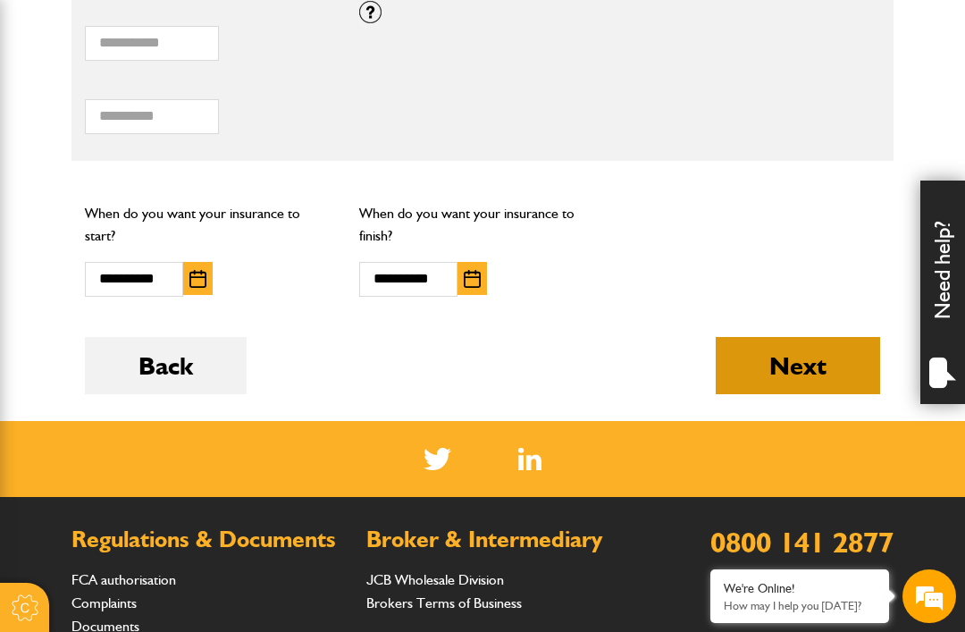
click at [798, 357] on button "Next" at bounding box center [798, 365] width 164 height 57
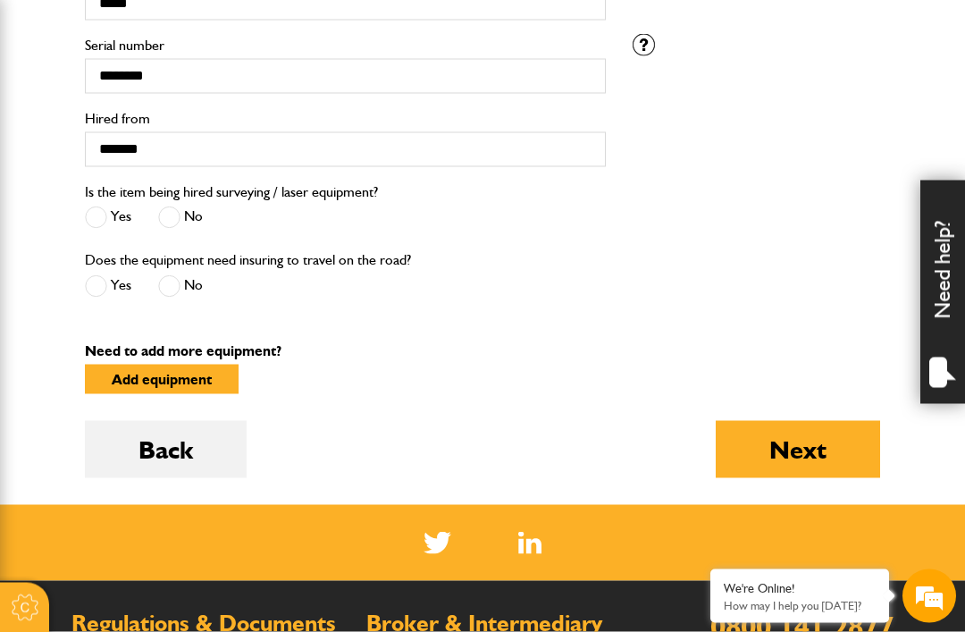
scroll to position [671, 0]
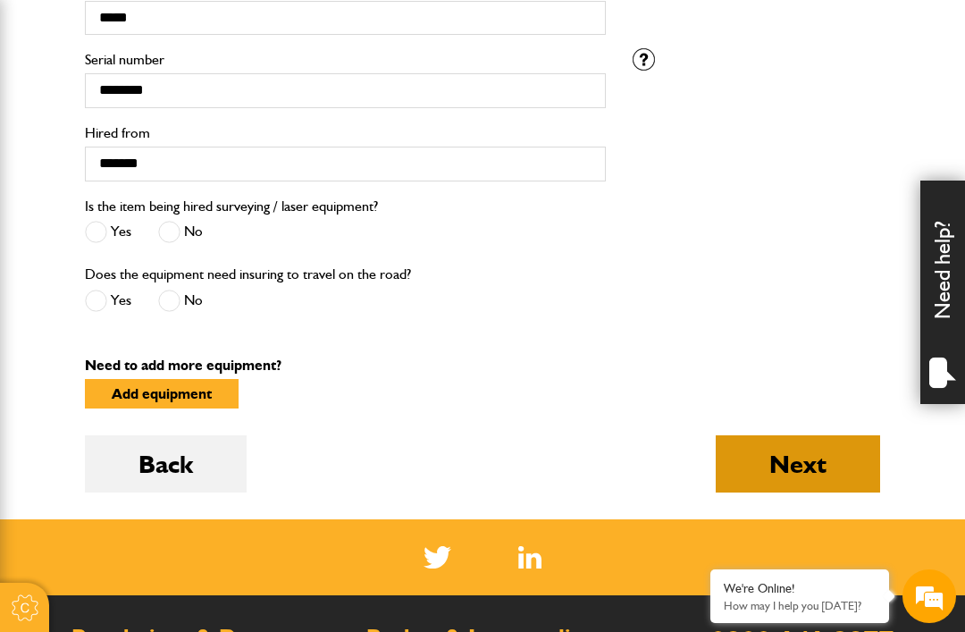
click at [799, 476] on button "Next" at bounding box center [798, 463] width 164 height 57
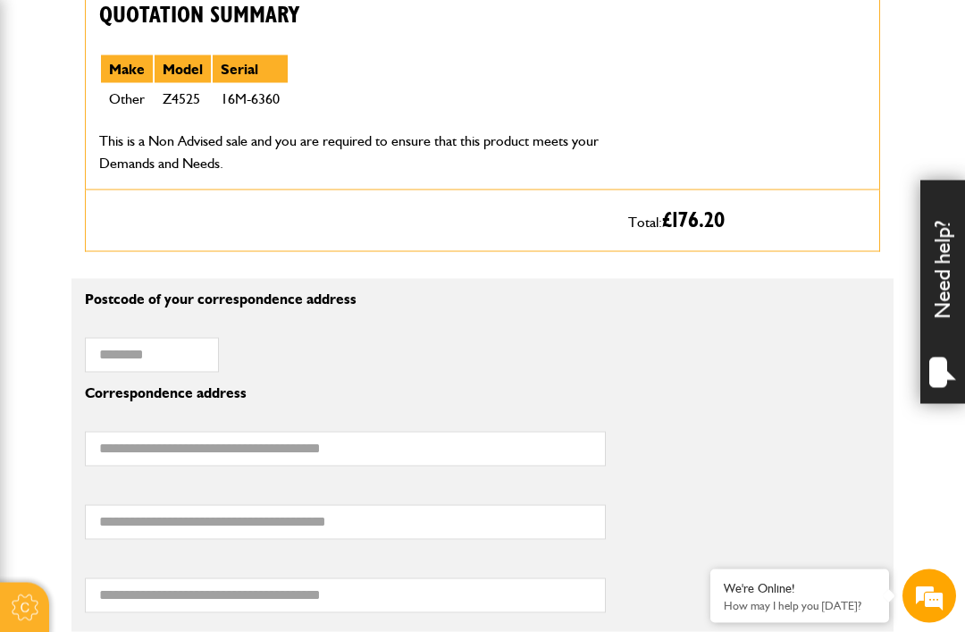
scroll to position [965, 0]
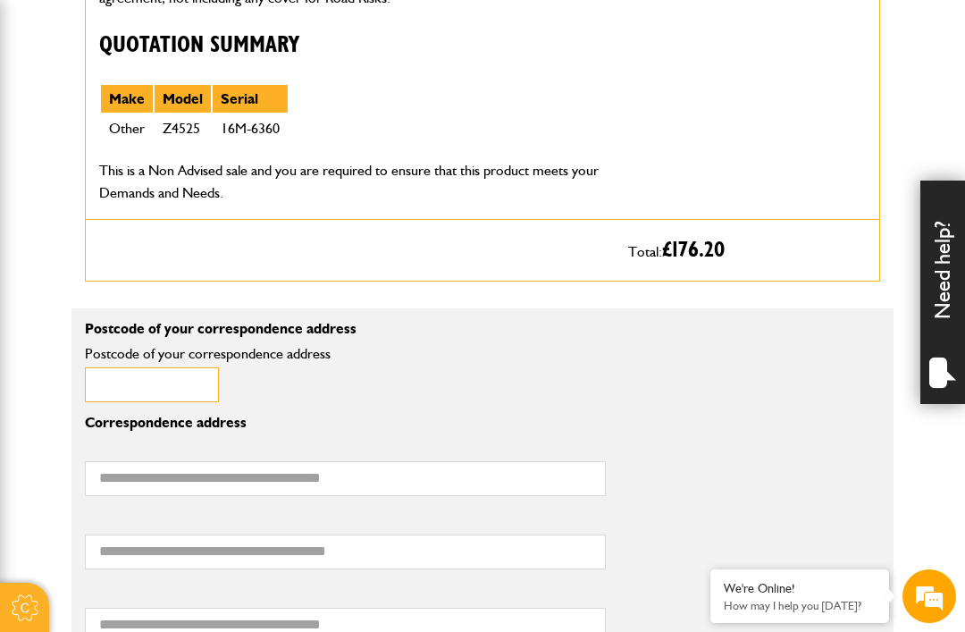
click at [116, 390] on input "Postcode of your correspondence address" at bounding box center [152, 384] width 134 height 35
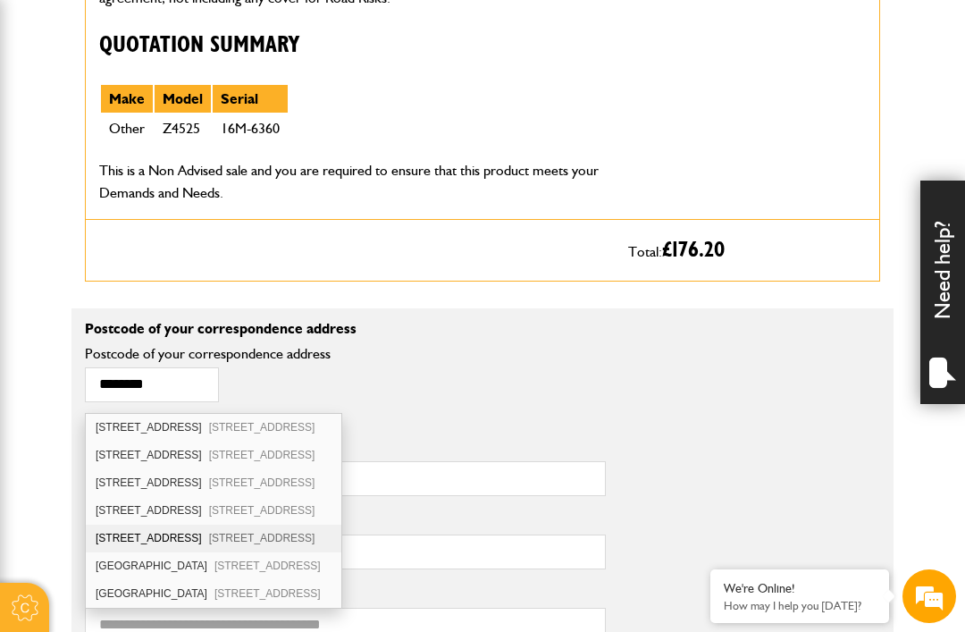
click at [275, 547] on div "5 Church Road Lane End High Wycombe HP14 3HG" at bounding box center [214, 538] width 256 height 28
type input "********"
type input "**********"
type input "********"
type input "**********"
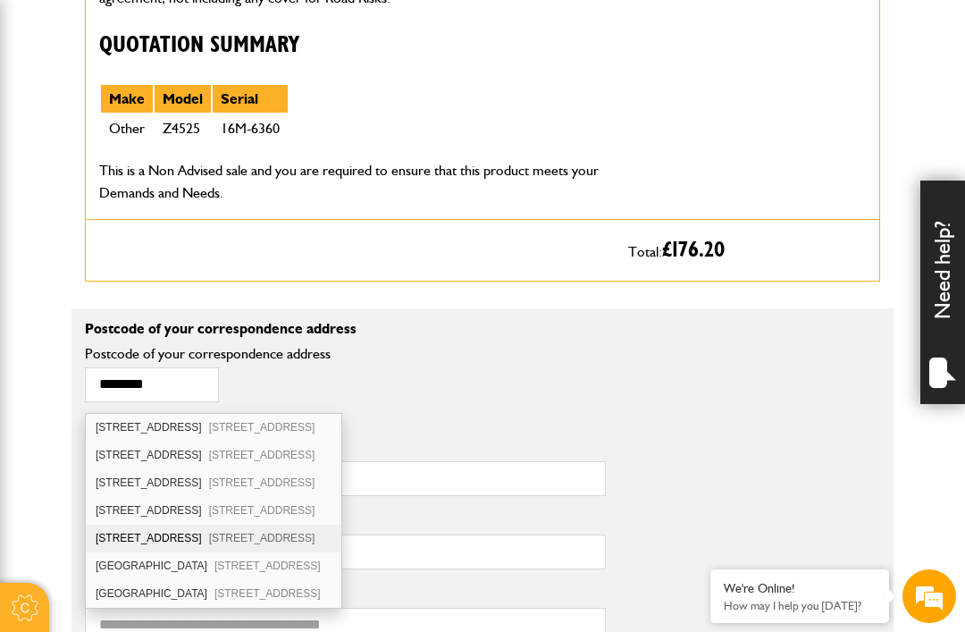
type input "**********"
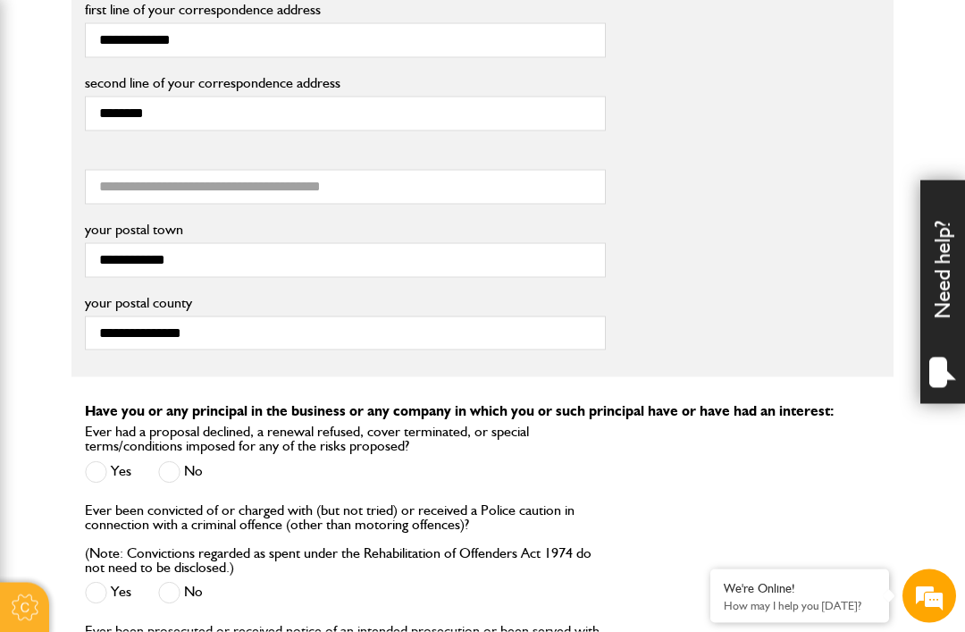
scroll to position [1403, 0]
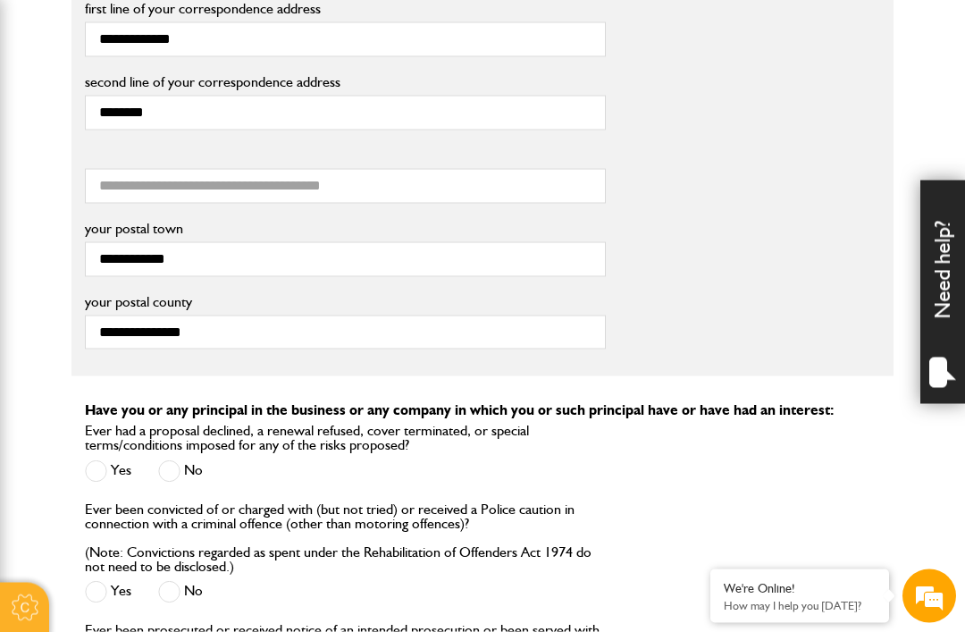
click at [176, 475] on span at bounding box center [169, 471] width 22 height 22
click at [180, 603] on span at bounding box center [169, 592] width 22 height 22
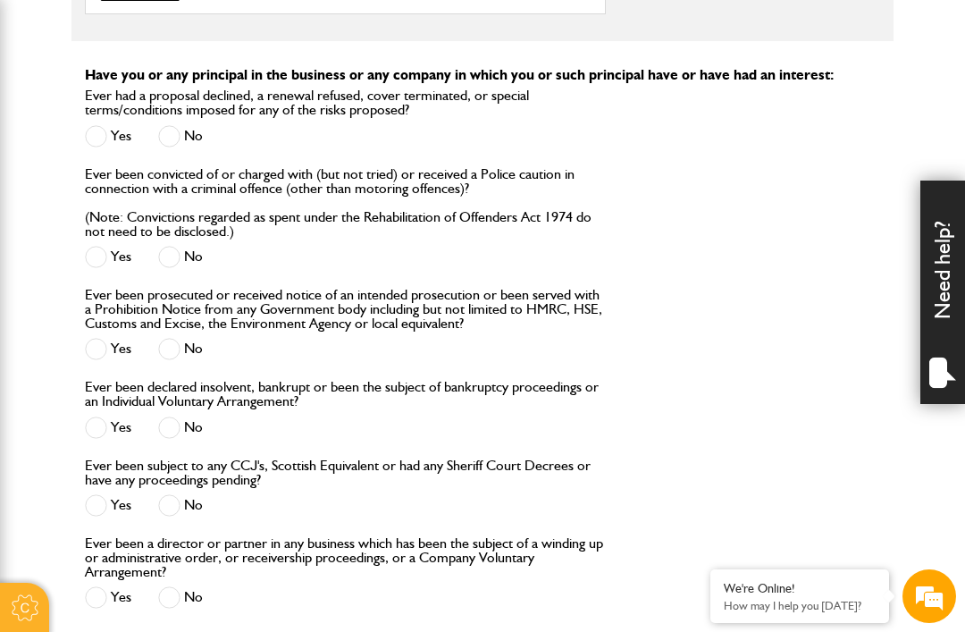
scroll to position [1741, 0]
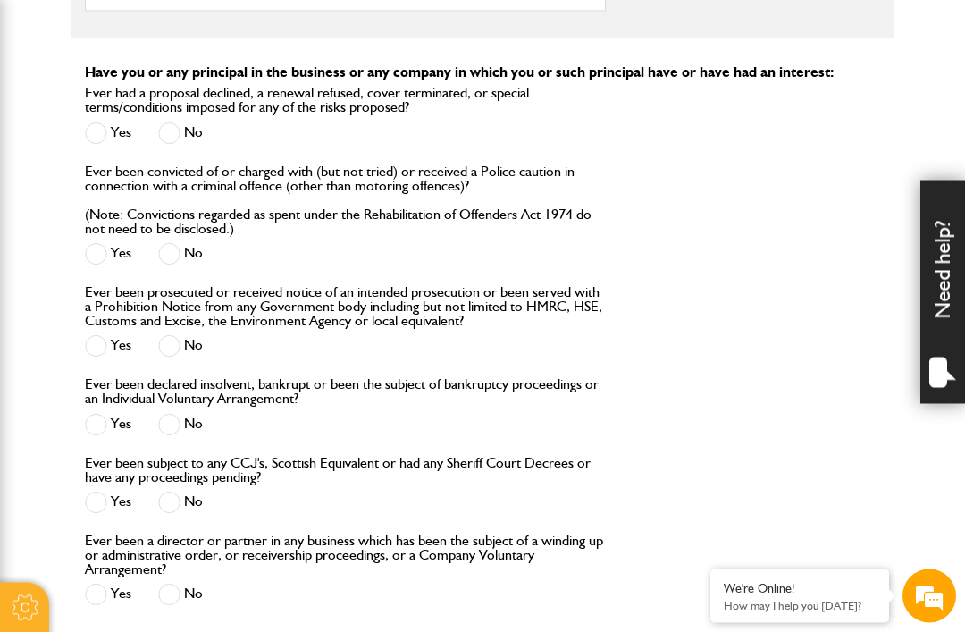
click at [168, 355] on span at bounding box center [169, 346] width 22 height 22
click at [179, 436] on span at bounding box center [169, 425] width 22 height 22
click at [176, 514] on span at bounding box center [169, 502] width 22 height 22
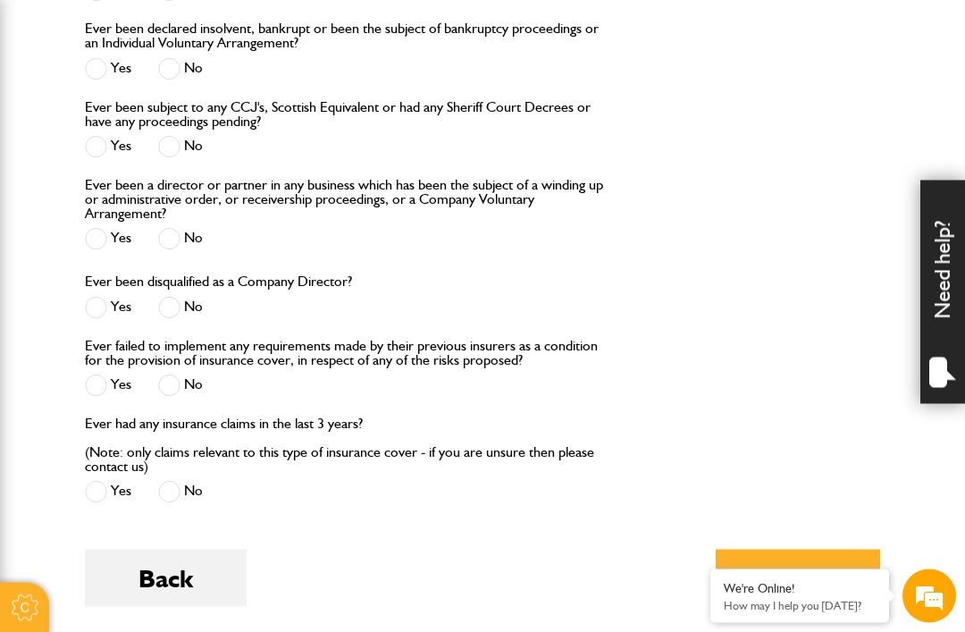
scroll to position [2103, 0]
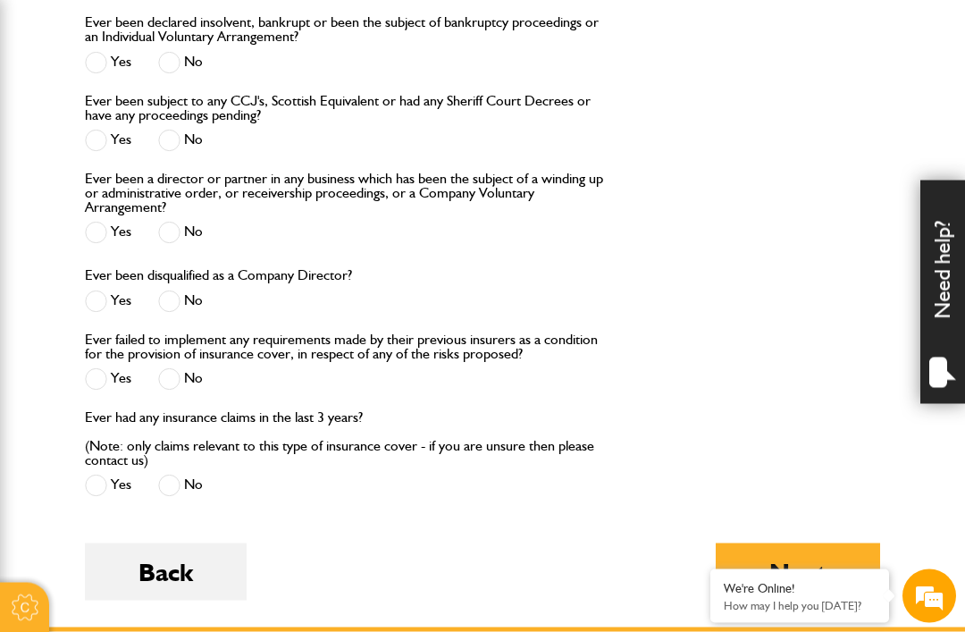
click at [178, 244] on span at bounding box center [169, 233] width 22 height 22
click at [177, 313] on span at bounding box center [169, 301] width 22 height 22
click at [190, 390] on label "No" at bounding box center [180, 379] width 45 height 22
click at [178, 497] on span at bounding box center [169, 485] width 22 height 22
click at [796, 593] on button "Next" at bounding box center [798, 571] width 164 height 57
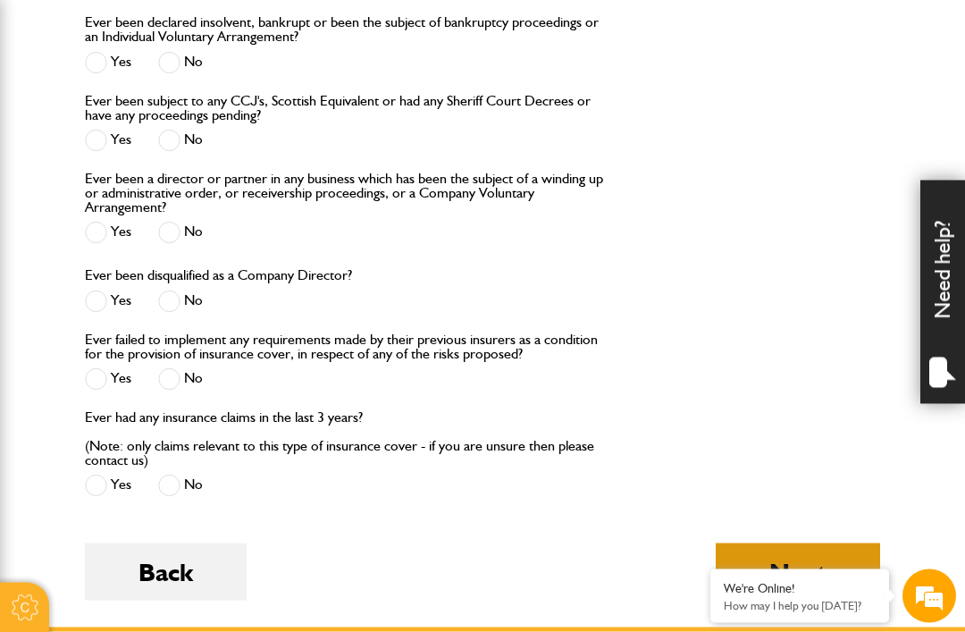
scroll to position [2104, 0]
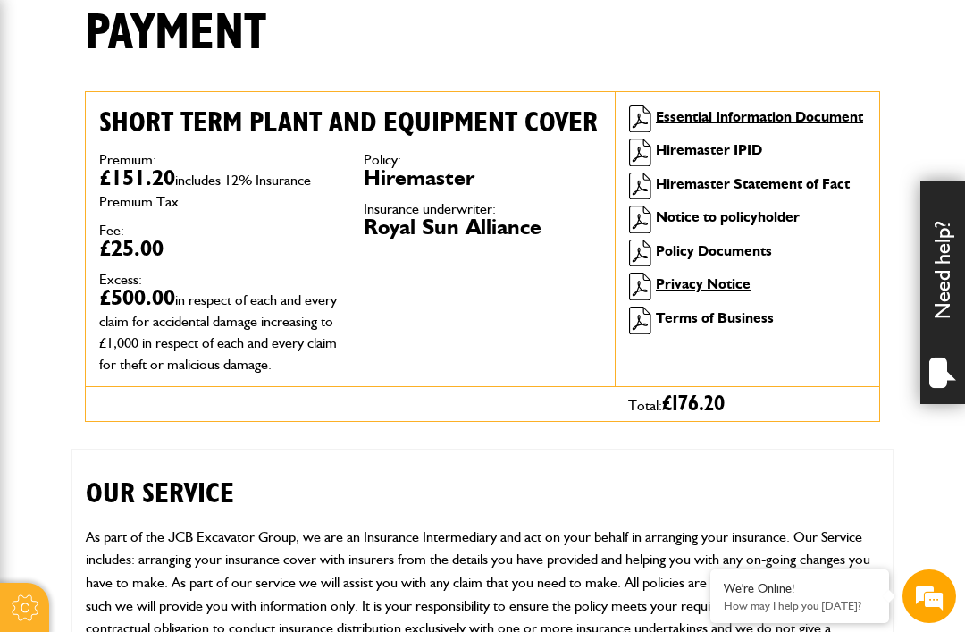
scroll to position [442, 0]
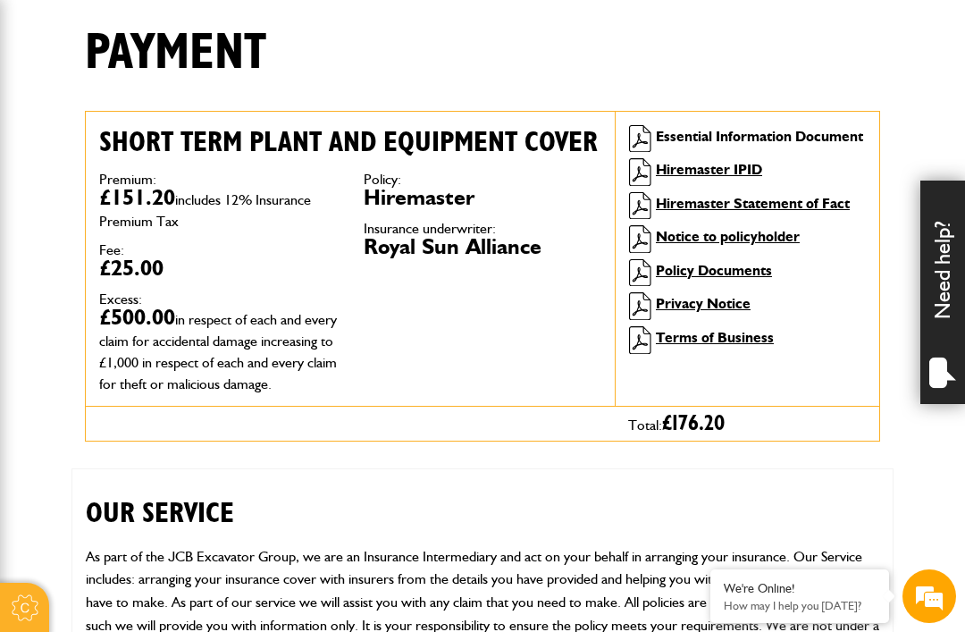
click at [733, 133] on link "Essential Information Document" at bounding box center [759, 136] width 207 height 17
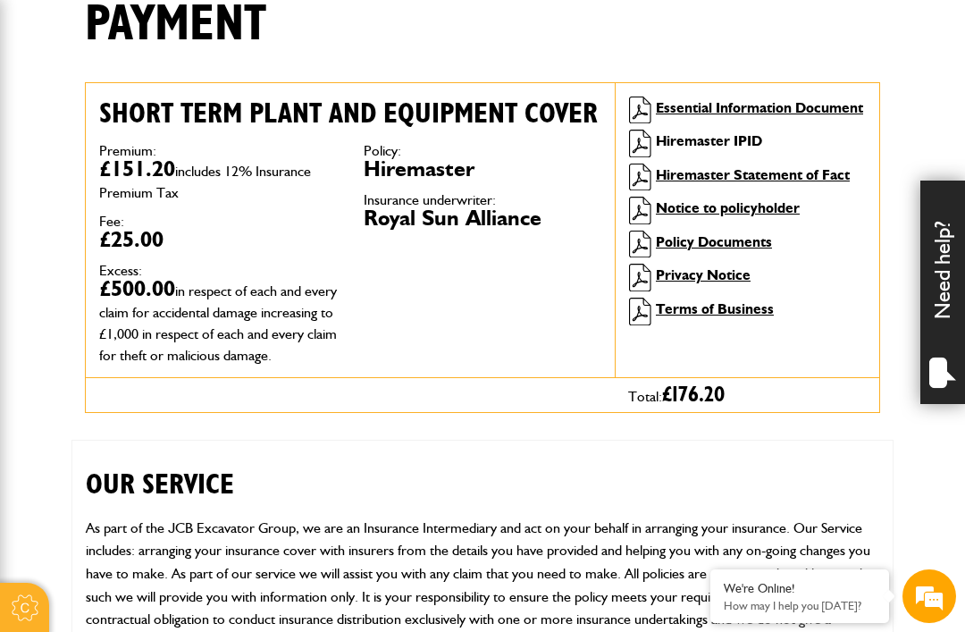
click at [687, 146] on link "Hiremaster IPID" at bounding box center [709, 140] width 106 height 17
click at [741, 179] on link "Hiremaster Statement of Fact" at bounding box center [753, 174] width 194 height 17
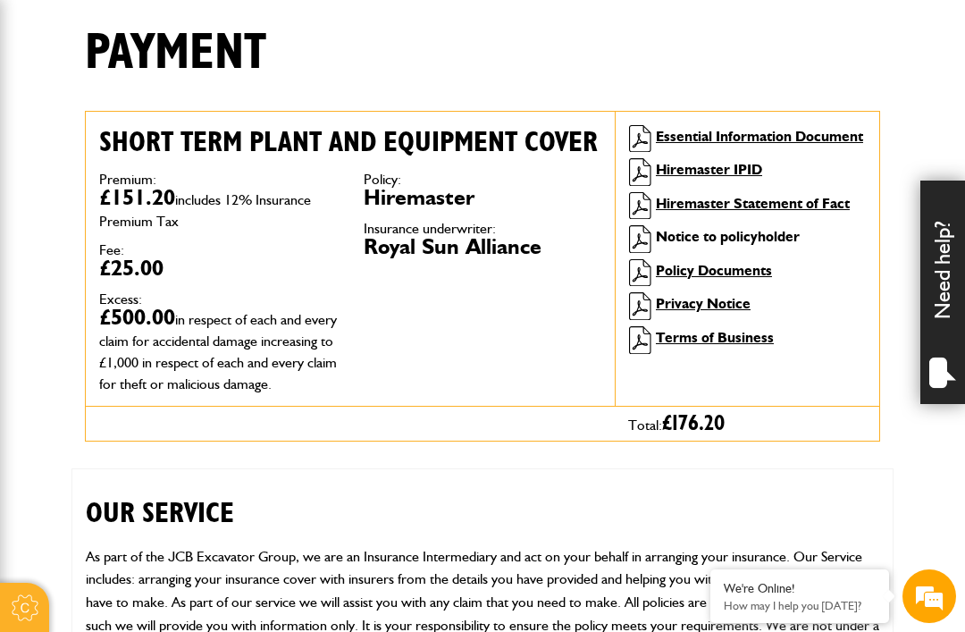
click at [708, 234] on link "Notice to policyholder" at bounding box center [728, 236] width 144 height 17
click at [699, 278] on link "Policy Documents" at bounding box center [714, 270] width 116 height 17
click at [692, 303] on link "Privacy Notice" at bounding box center [703, 303] width 95 height 17
click at [708, 342] on link "Terms of Business" at bounding box center [715, 337] width 118 height 17
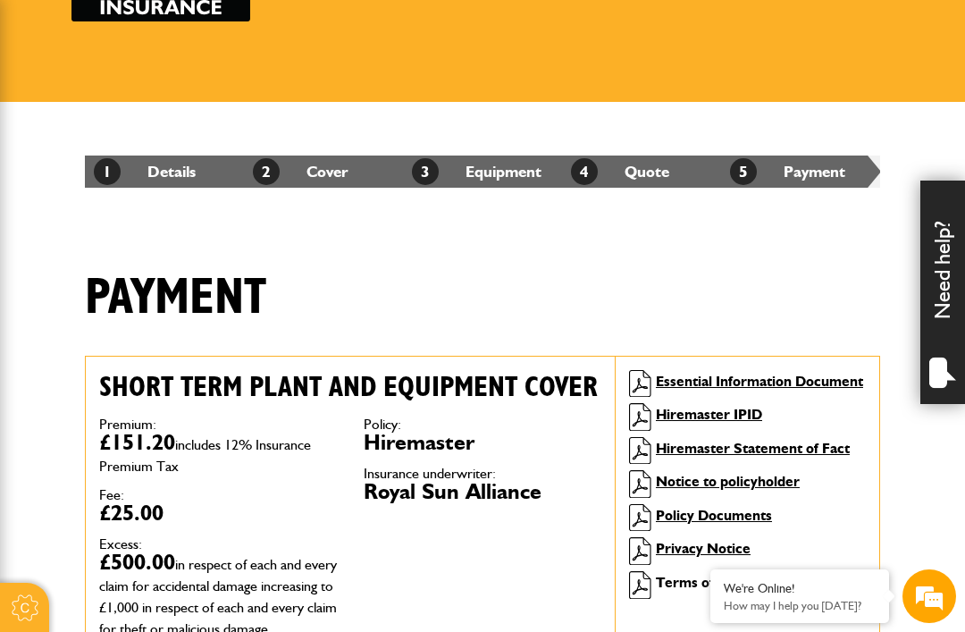
scroll to position [0, 0]
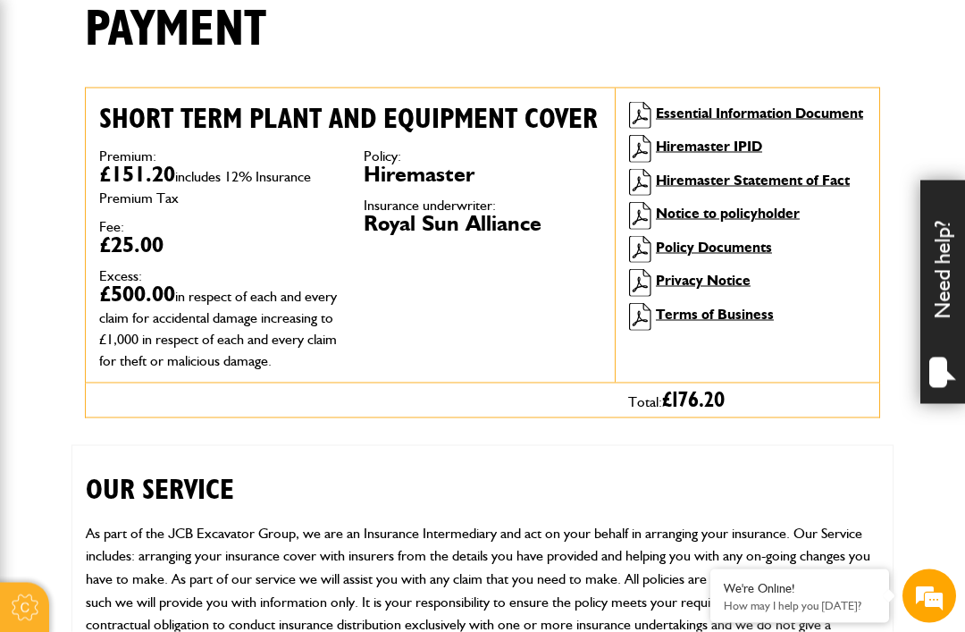
scroll to position [463, 0]
